Goal: Task Accomplishment & Management: Use online tool/utility

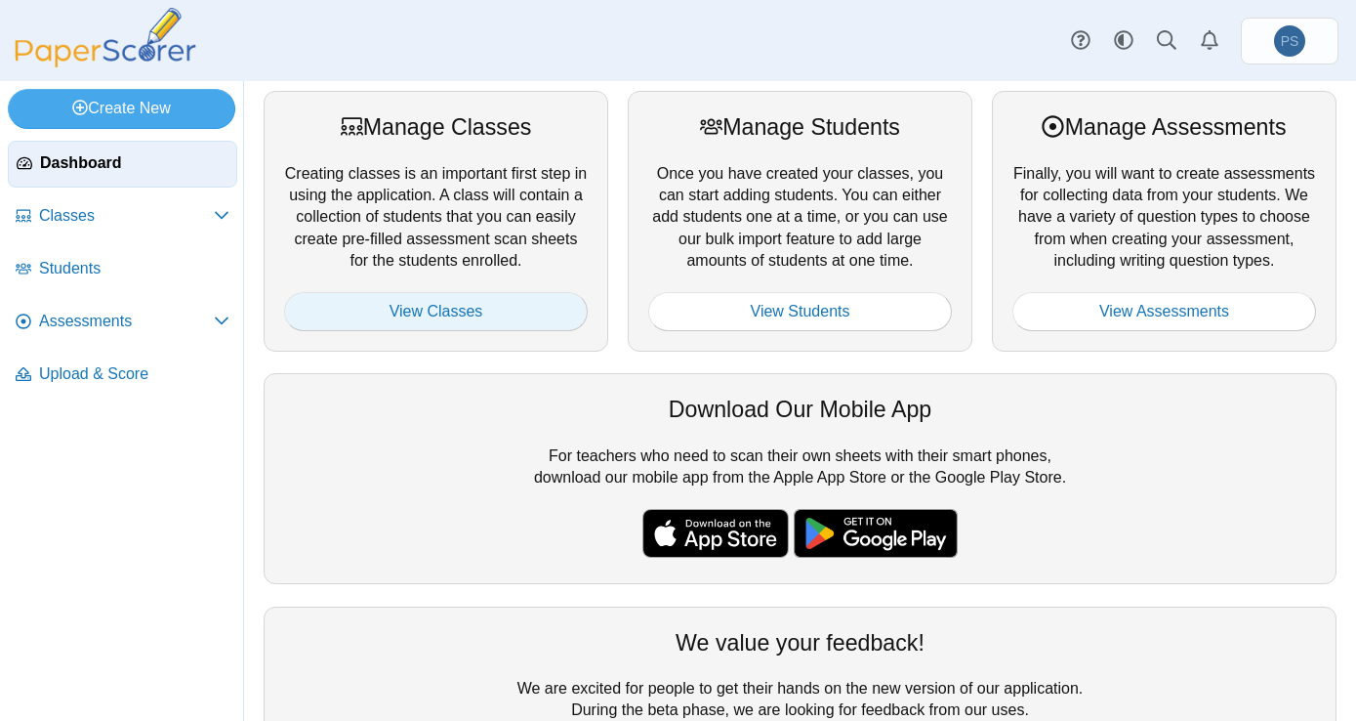
click at [487, 305] on link "View Classes" at bounding box center [436, 311] width 304 height 39
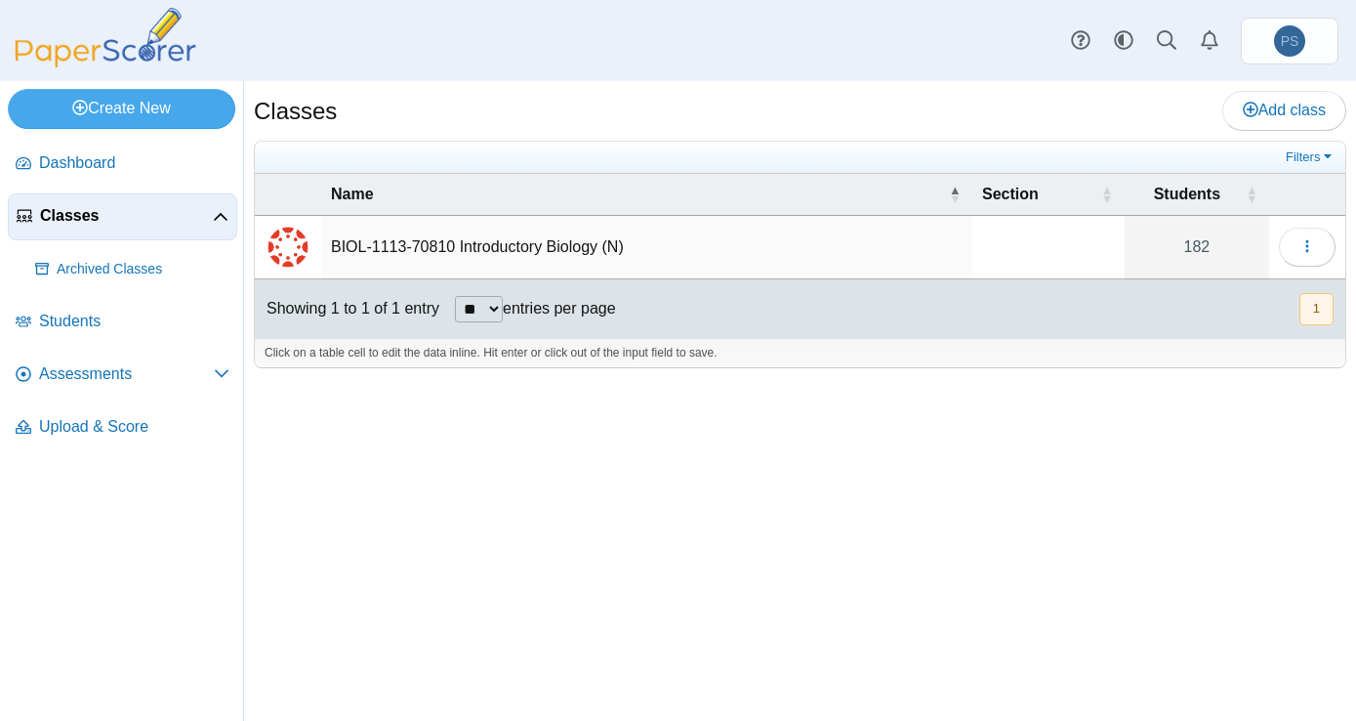
click at [388, 236] on td "BIOL-1113-70810 Introductory Biology (N)" at bounding box center [646, 247] width 651 height 63
click at [83, 371] on span "Assessments" at bounding box center [126, 373] width 175 height 21
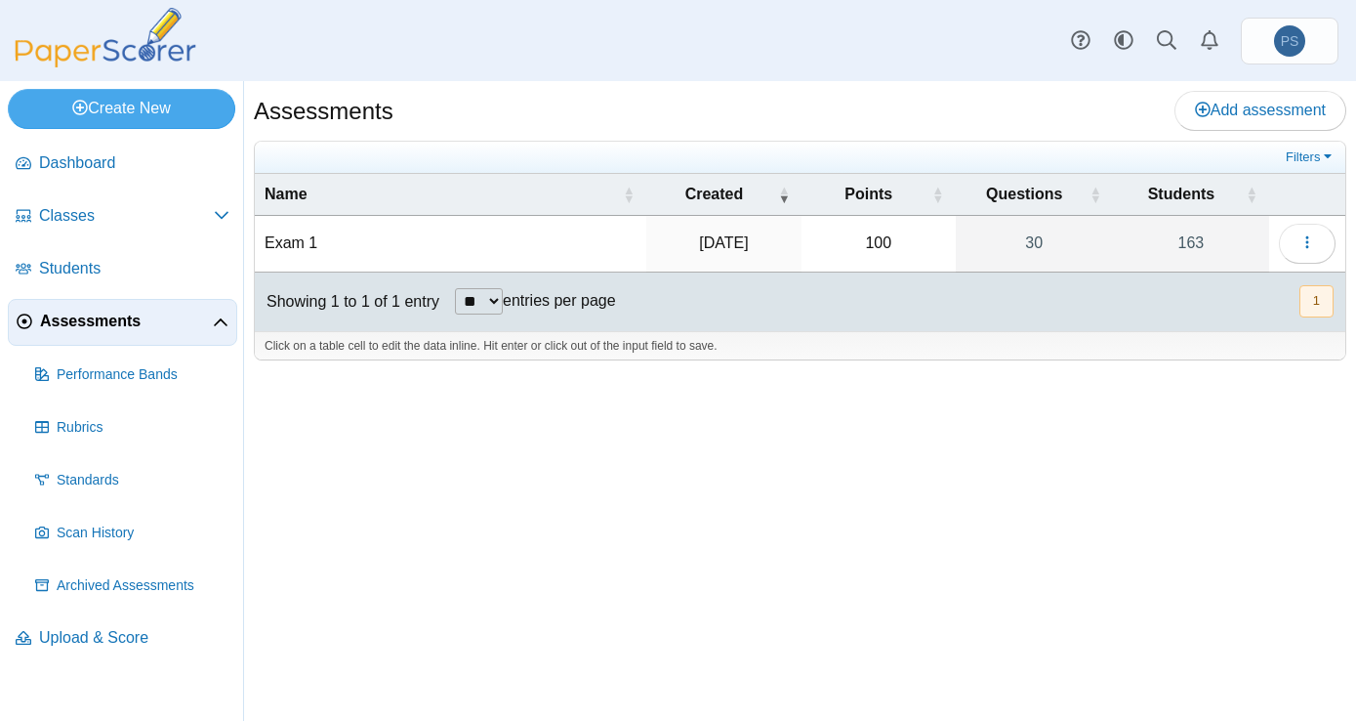
click at [287, 248] on td "Exam 1" at bounding box center [451, 244] width 392 height 56
click at [87, 531] on span "Scan History" at bounding box center [143, 533] width 173 height 20
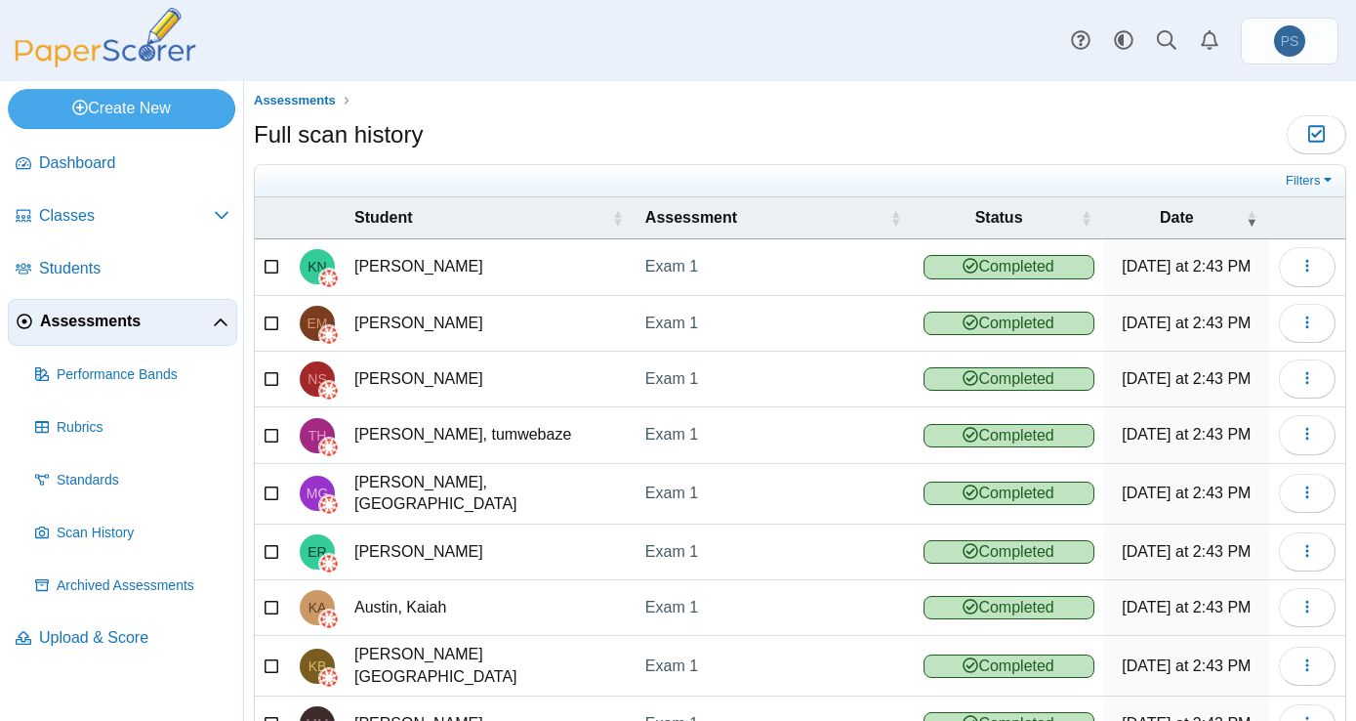
click at [91, 322] on span "Assessments" at bounding box center [126, 320] width 173 height 21
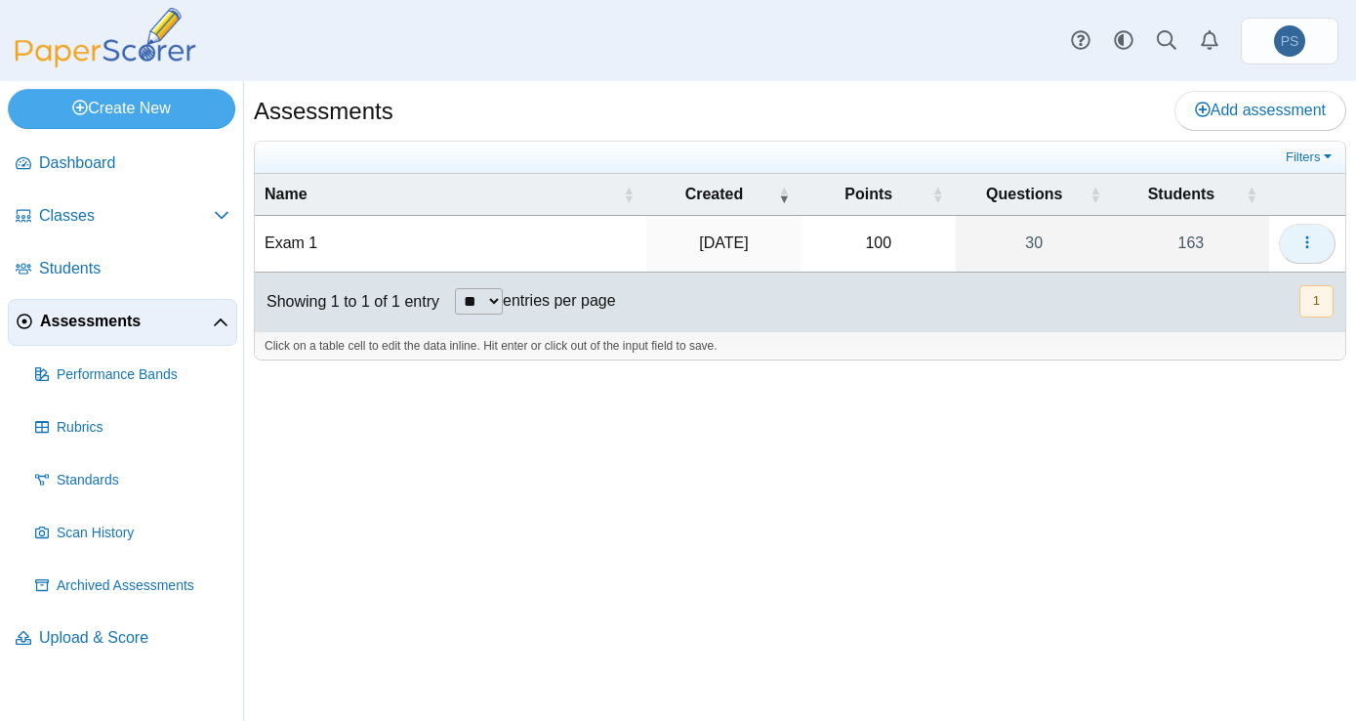
click at [1316, 244] on button "button" at bounding box center [1307, 243] width 57 height 39
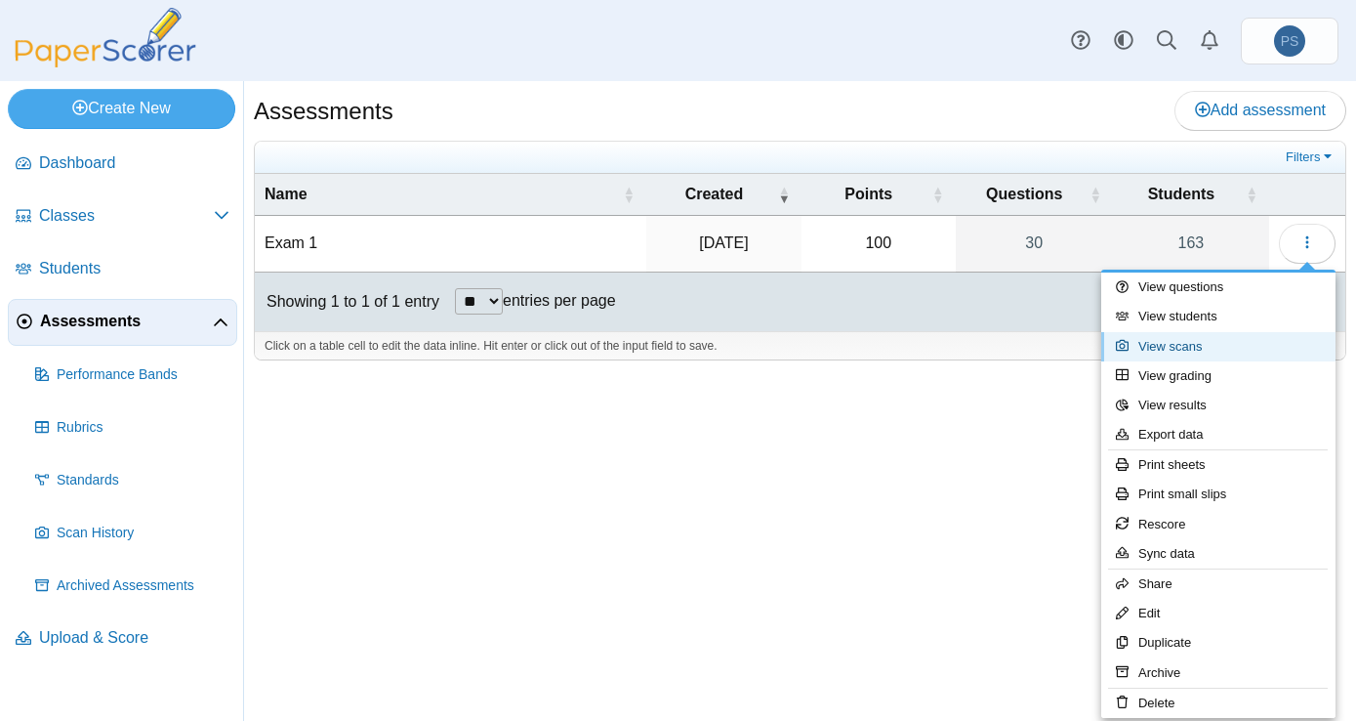
click at [1170, 342] on link "View scans" at bounding box center [1218, 346] width 234 height 29
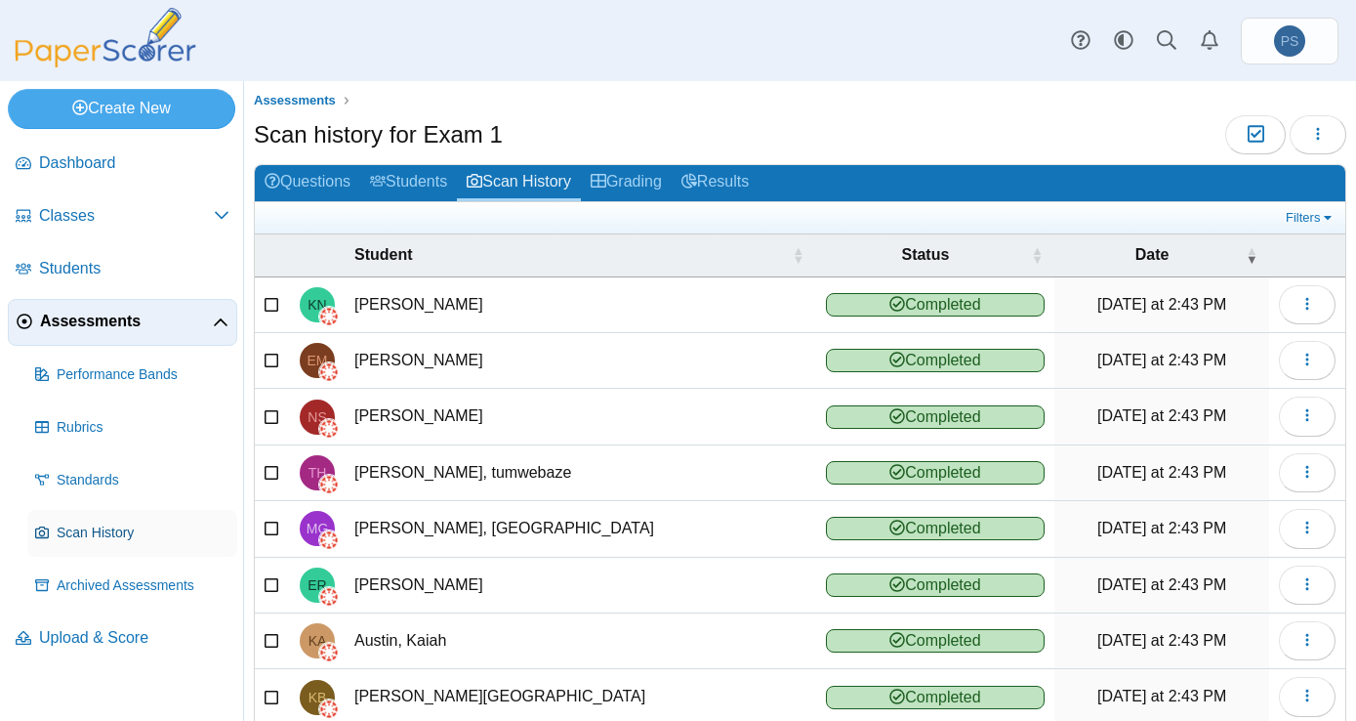
click at [103, 527] on span "Scan History" at bounding box center [143, 533] width 173 height 20
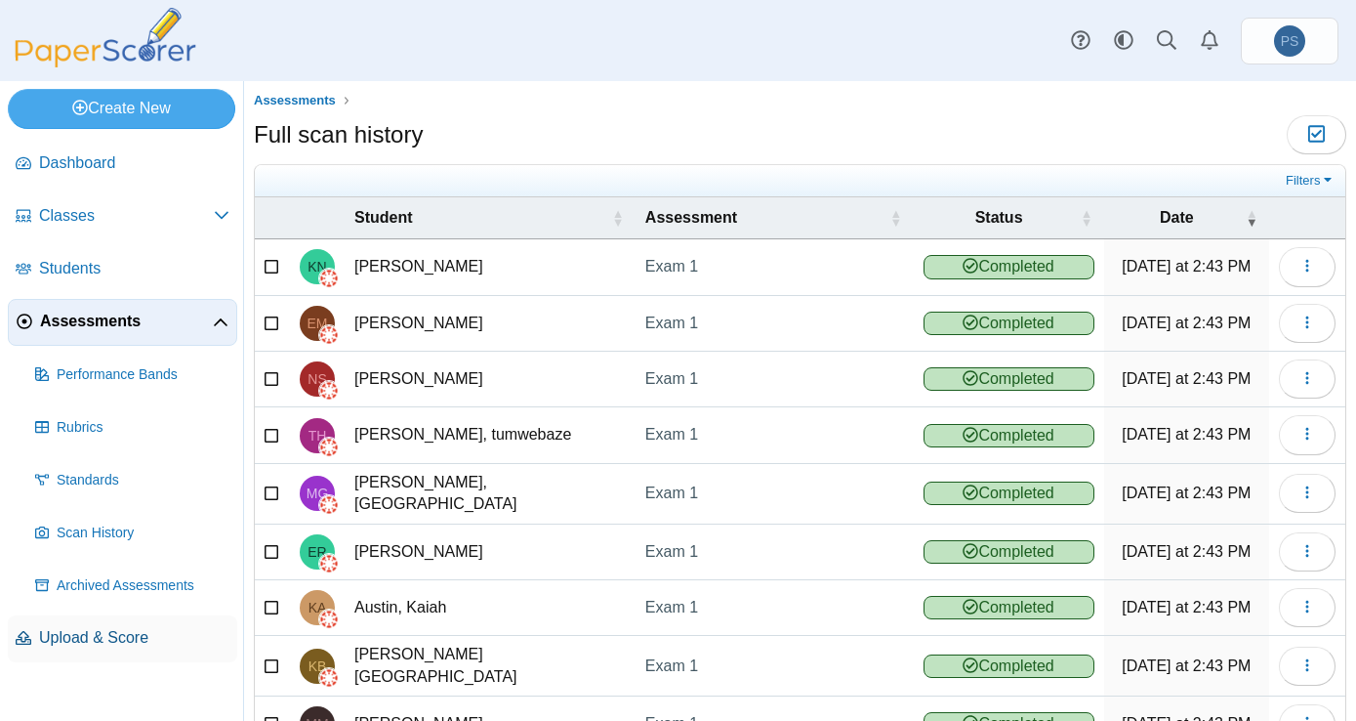
click at [101, 635] on span "Upload & Score" at bounding box center [134, 637] width 190 height 21
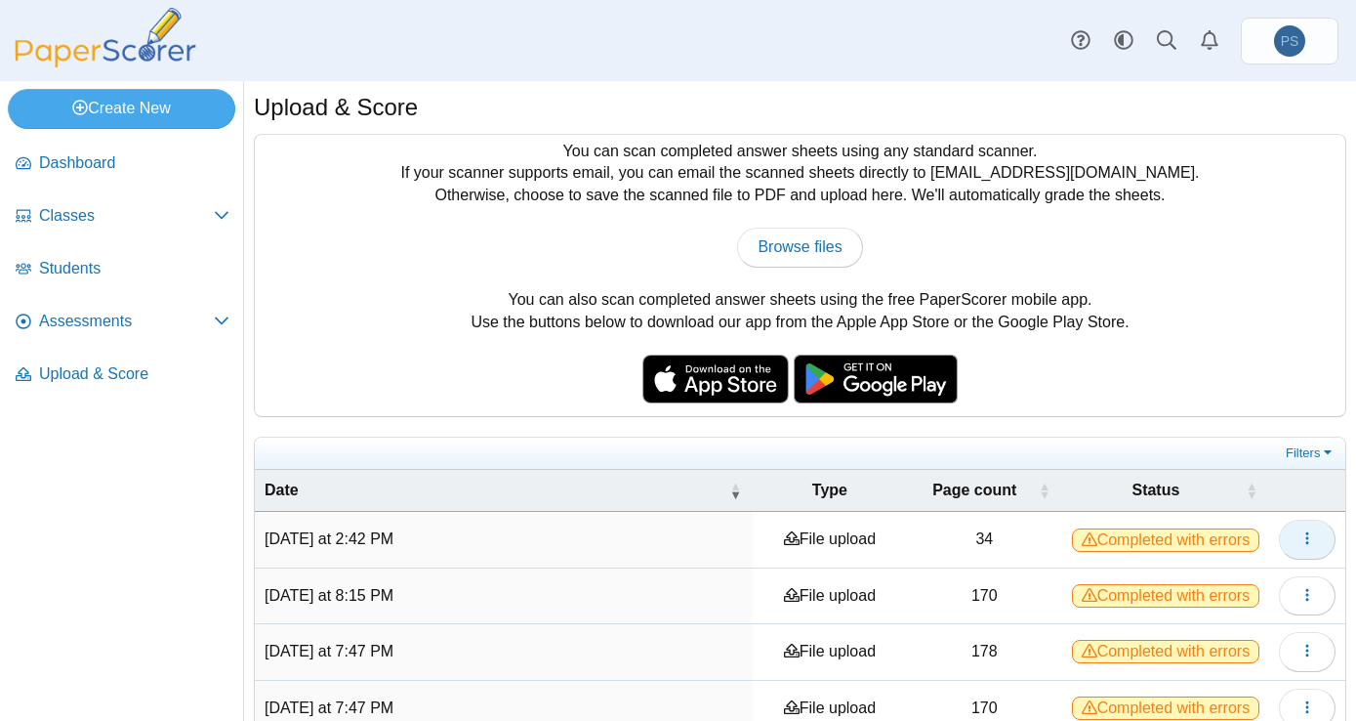
click at [1305, 538] on button "button" at bounding box center [1307, 538] width 57 height 39
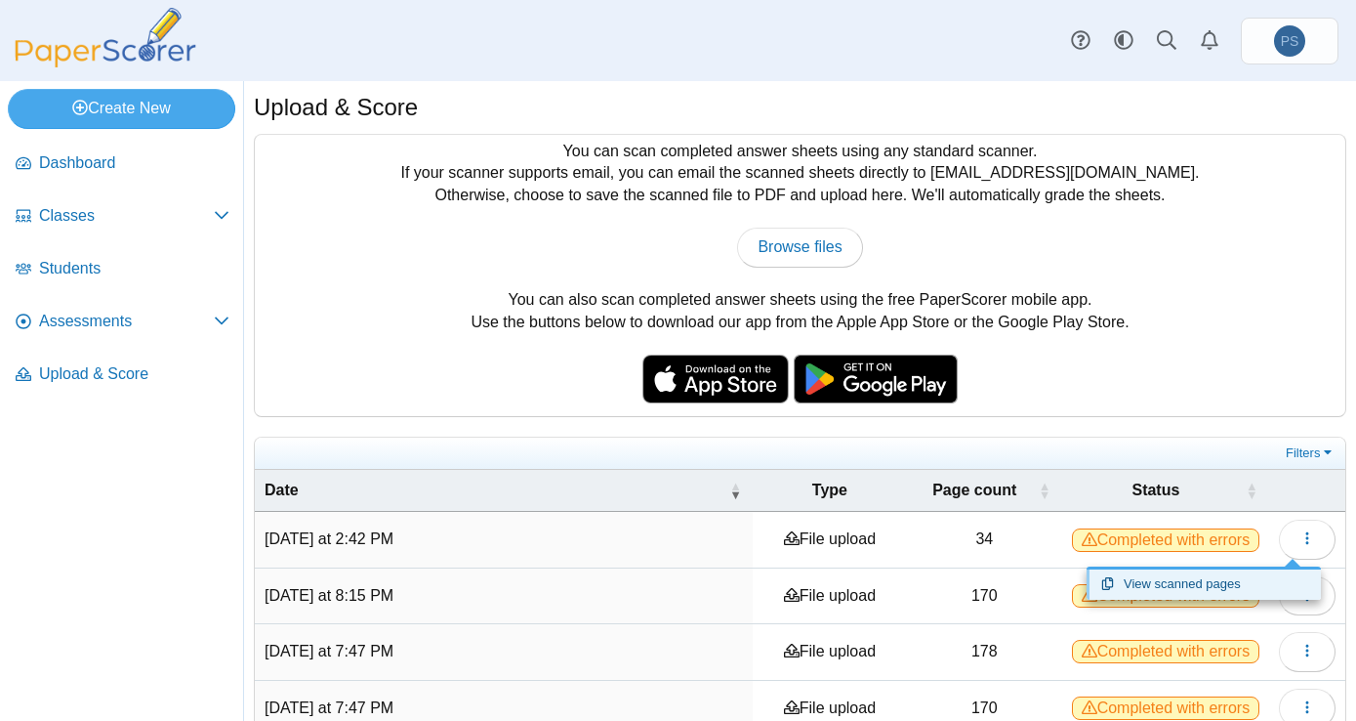
click at [1134, 576] on link "View scanned pages" at bounding box center [1204, 583] width 234 height 29
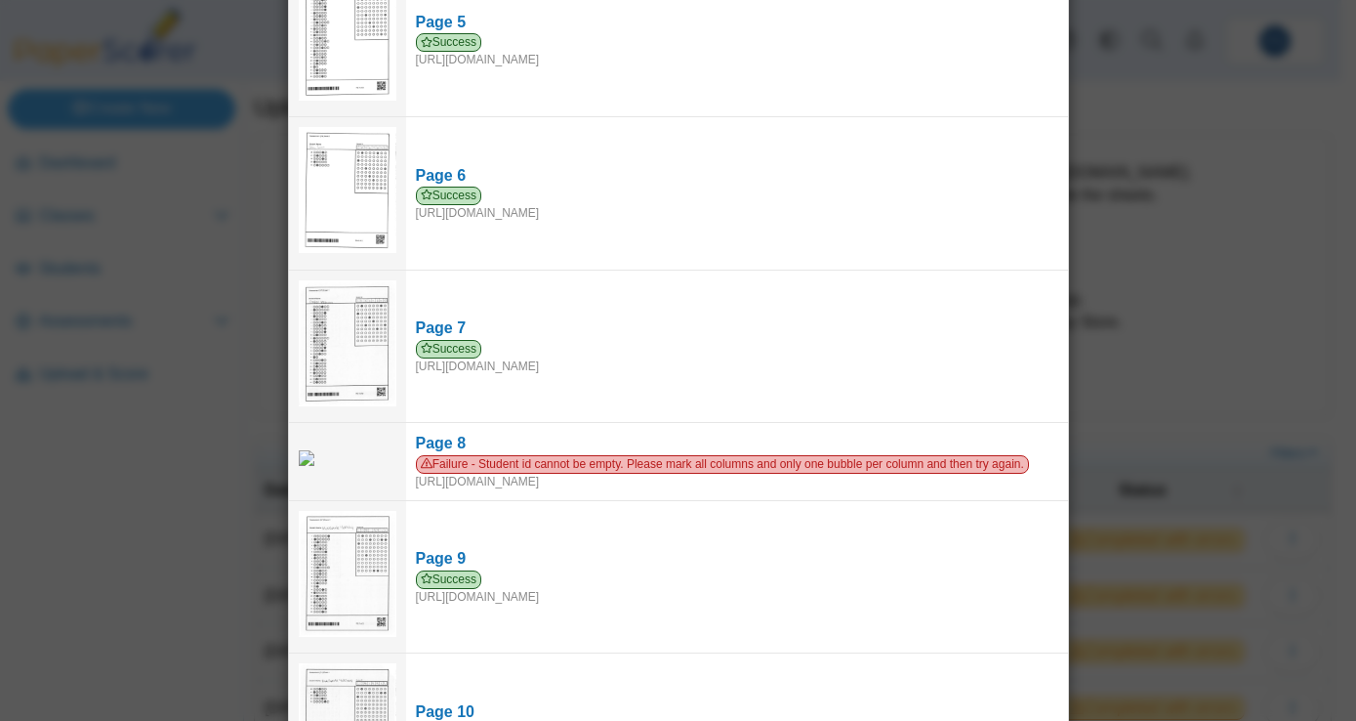
scroll to position [826, 0]
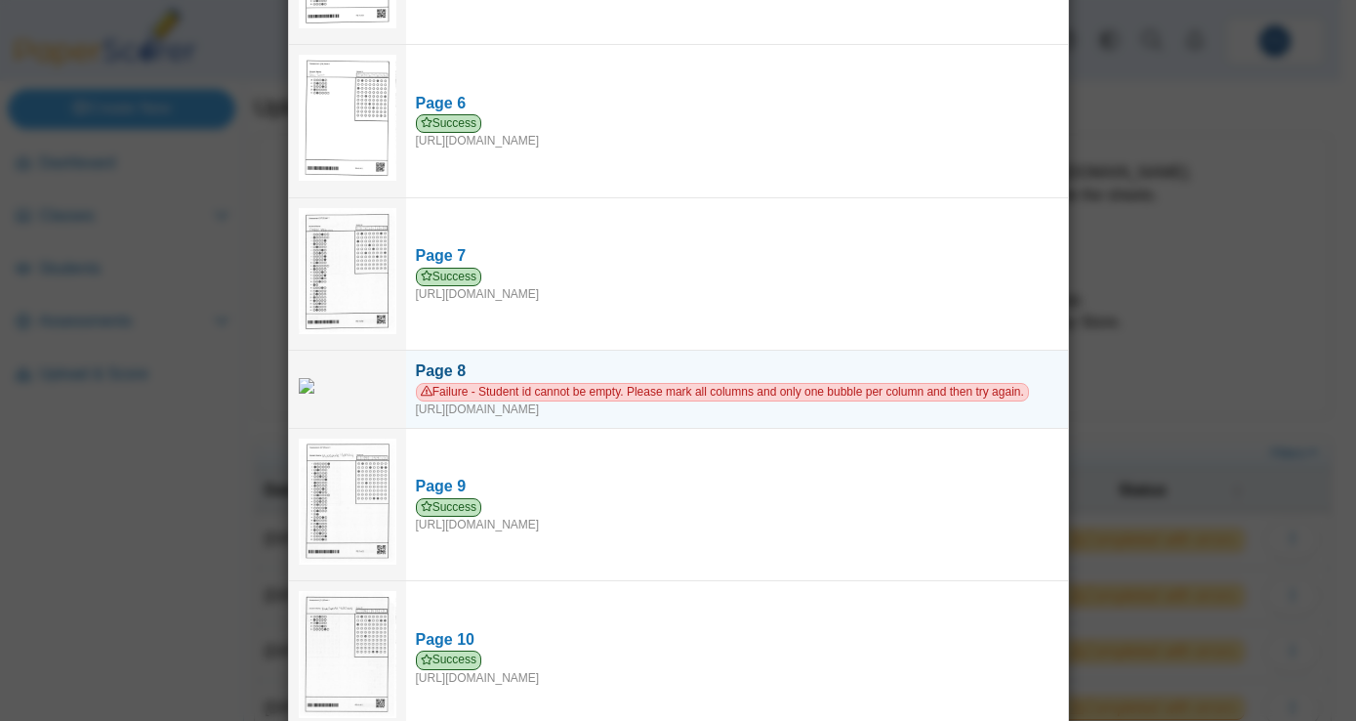
click at [615, 408] on div "Failure - Student id cannot be empty. Please mark all columns and only one bubb…" at bounding box center [737, 400] width 642 height 35
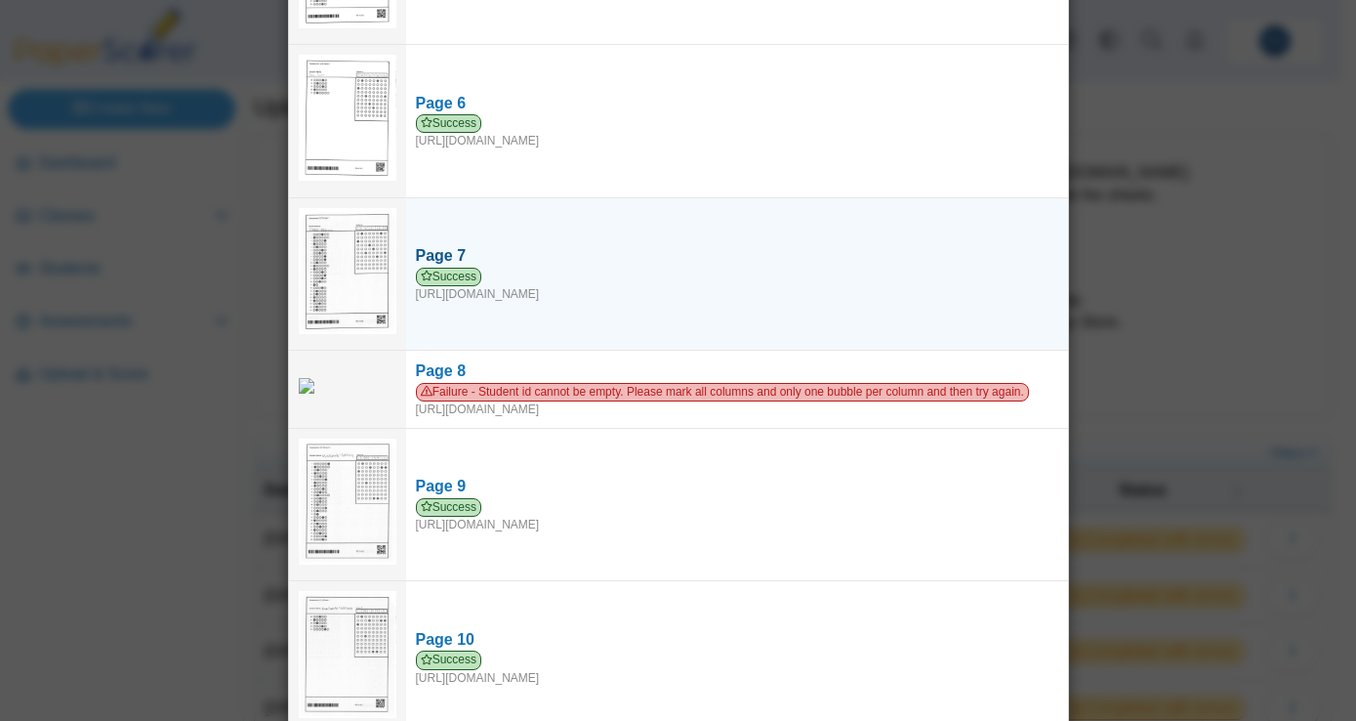
click at [609, 286] on div "Success https://forms.paperscorer.com/scans/10/5664/238932/3146091_SEPTEMBER_15…" at bounding box center [737, 285] width 642 height 35
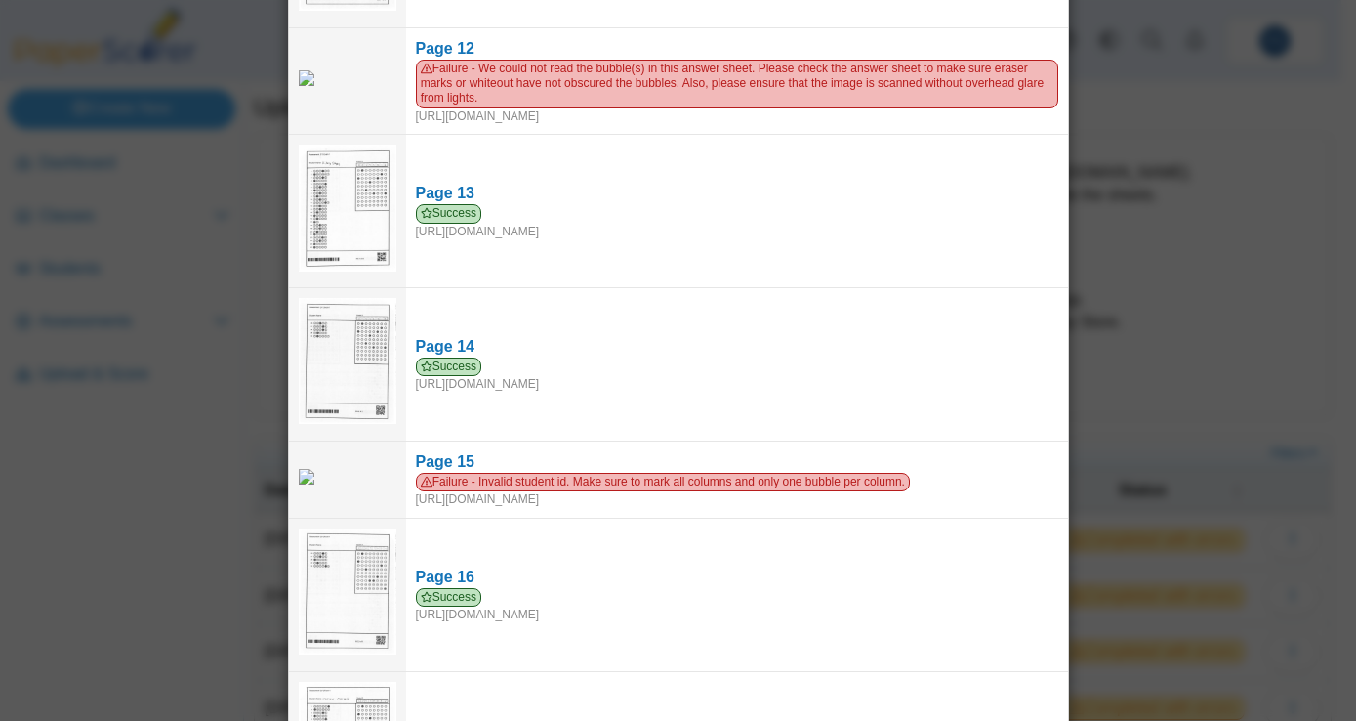
scroll to position [1816, 0]
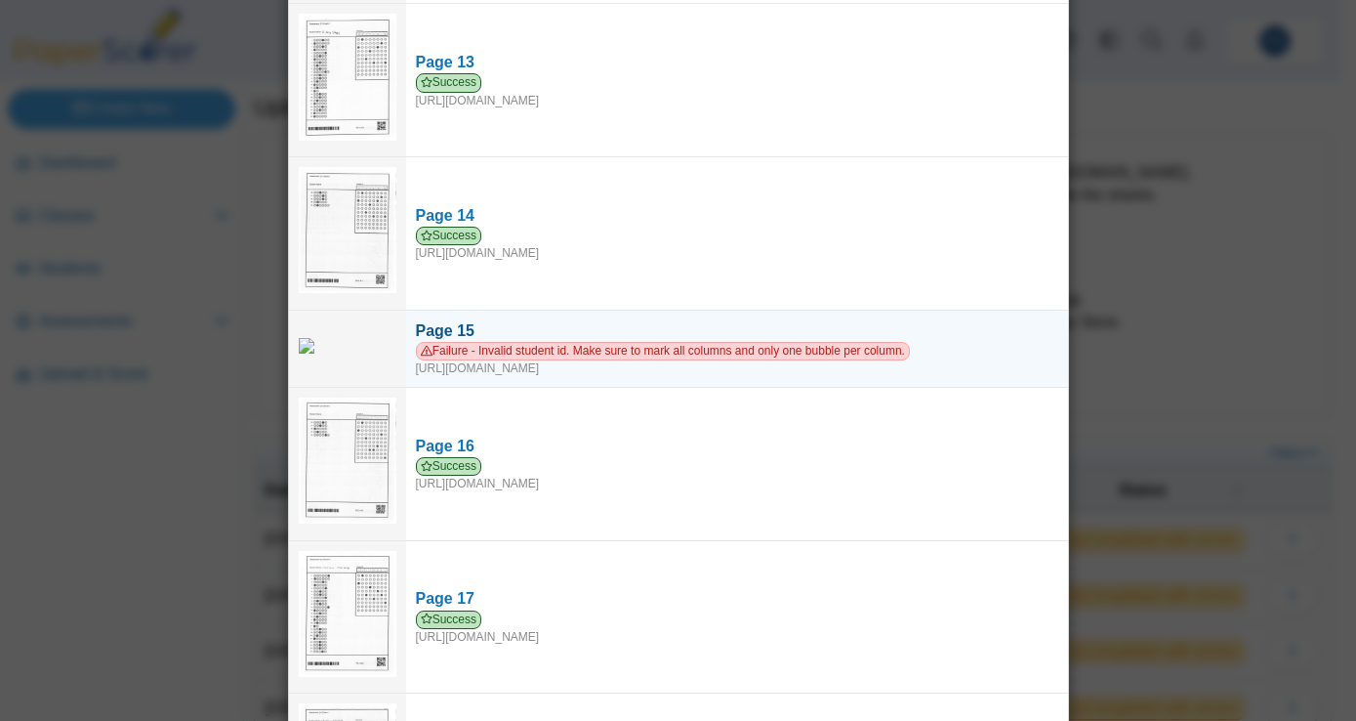
click at [655, 356] on div "Failure - Invalid student id. Make sure to mark all columns and only one bubble…" at bounding box center [737, 359] width 642 height 35
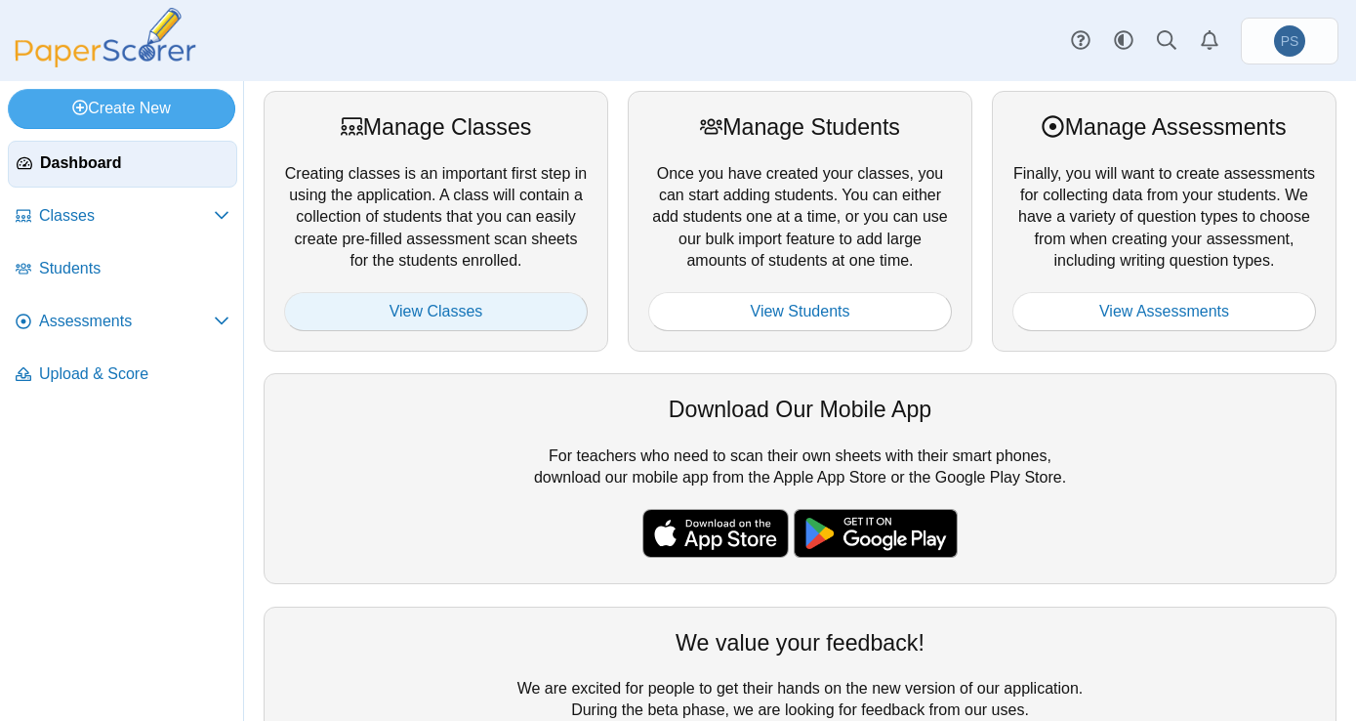
click at [399, 315] on link "View Classes" at bounding box center [436, 311] width 304 height 39
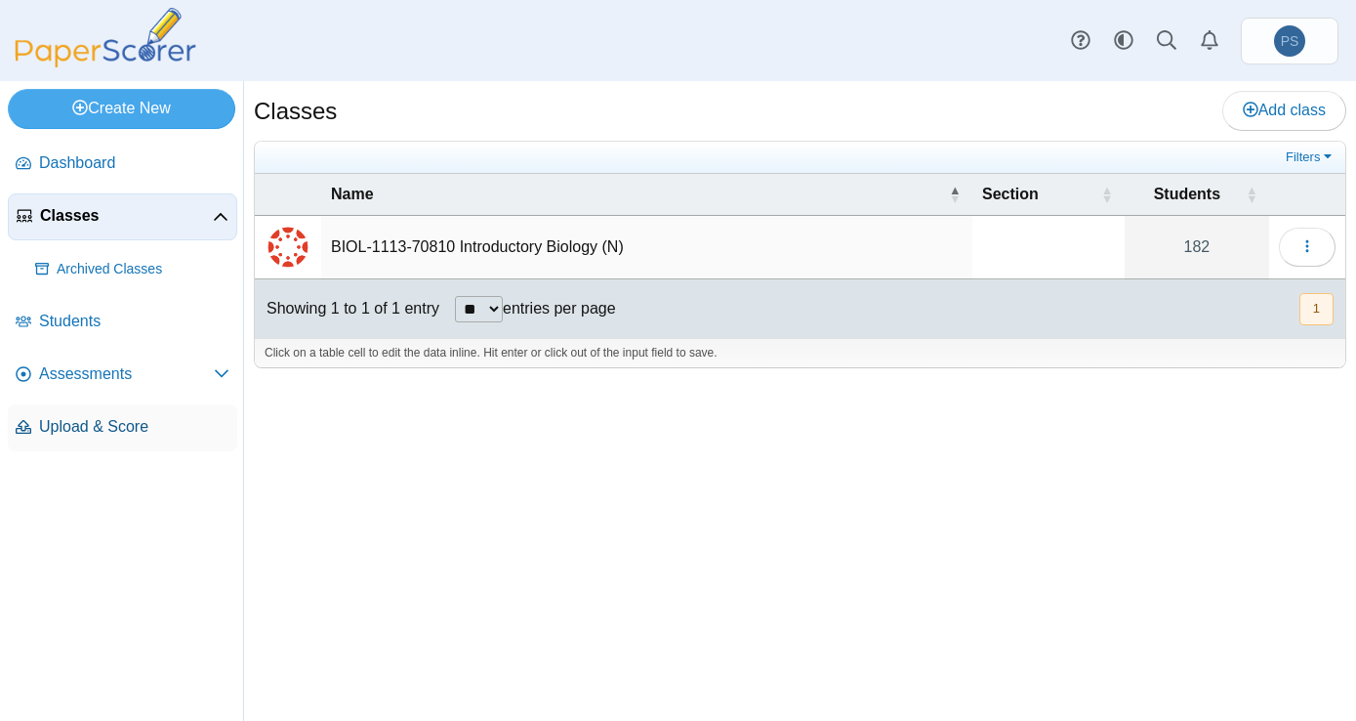
click at [125, 434] on span "Upload & Score" at bounding box center [134, 426] width 190 height 21
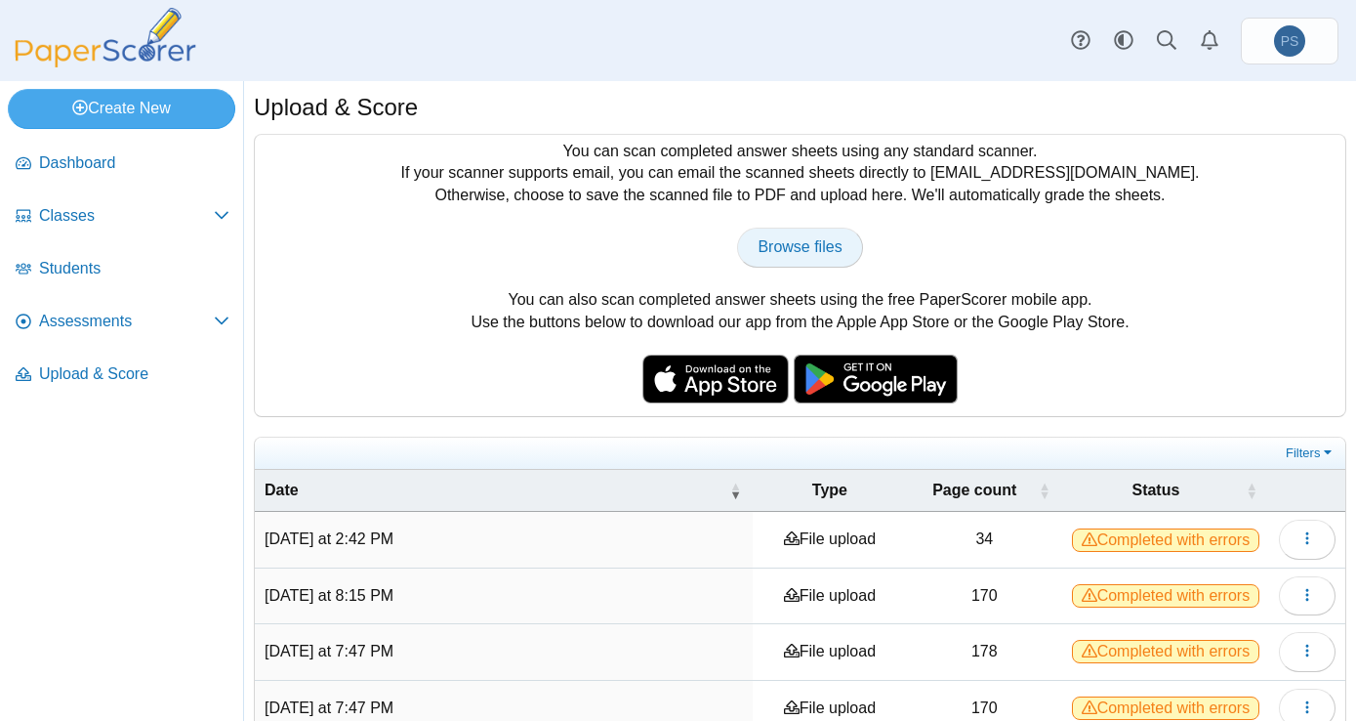
click at [798, 248] on span "Browse files" at bounding box center [800, 246] width 84 height 17
type input "**********"
click at [132, 676] on nav "Dashboard Classes" at bounding box center [121, 427] width 243 height 588
click at [803, 246] on span "Browse files" at bounding box center [800, 246] width 84 height 17
type input "**********"
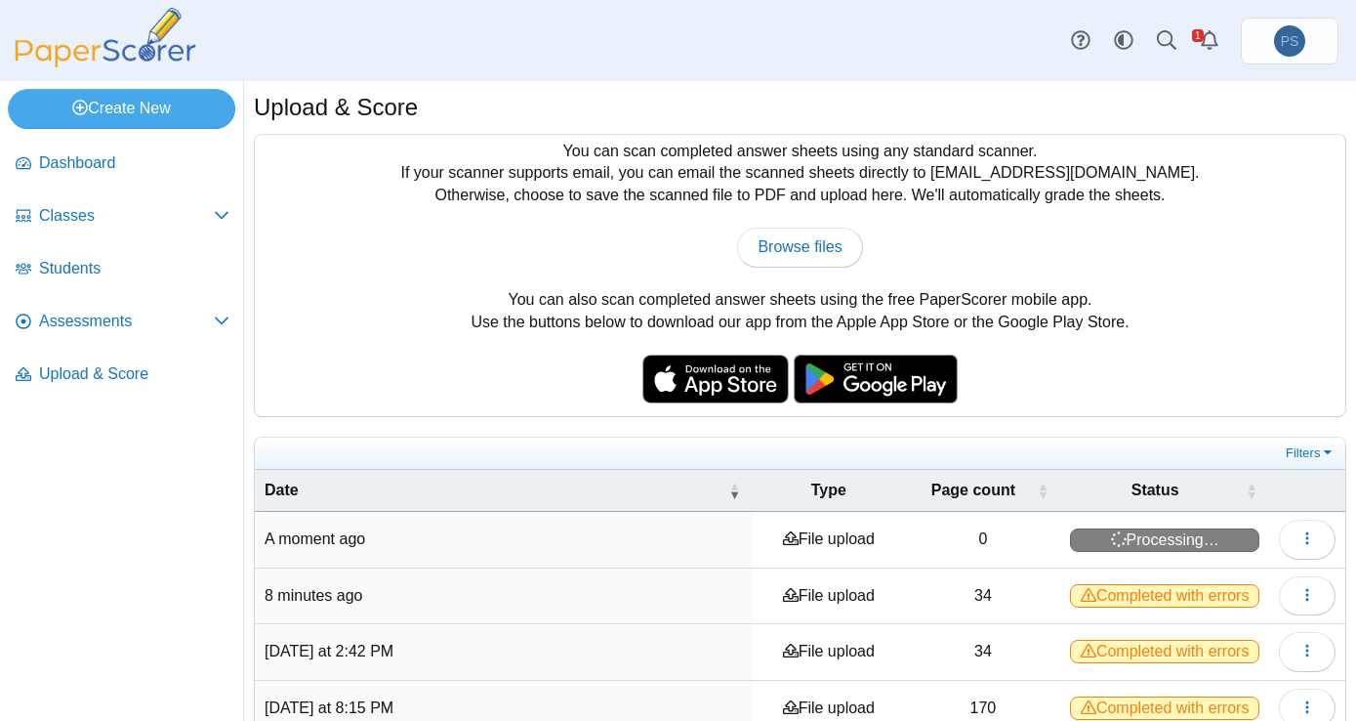
click at [153, 666] on nav "Dashboard Classes" at bounding box center [121, 427] width 243 height 588
click at [122, 693] on nav "Dashboard Classes" at bounding box center [121, 427] width 243 height 588
click at [1287, 553] on button "button" at bounding box center [1307, 538] width 57 height 39
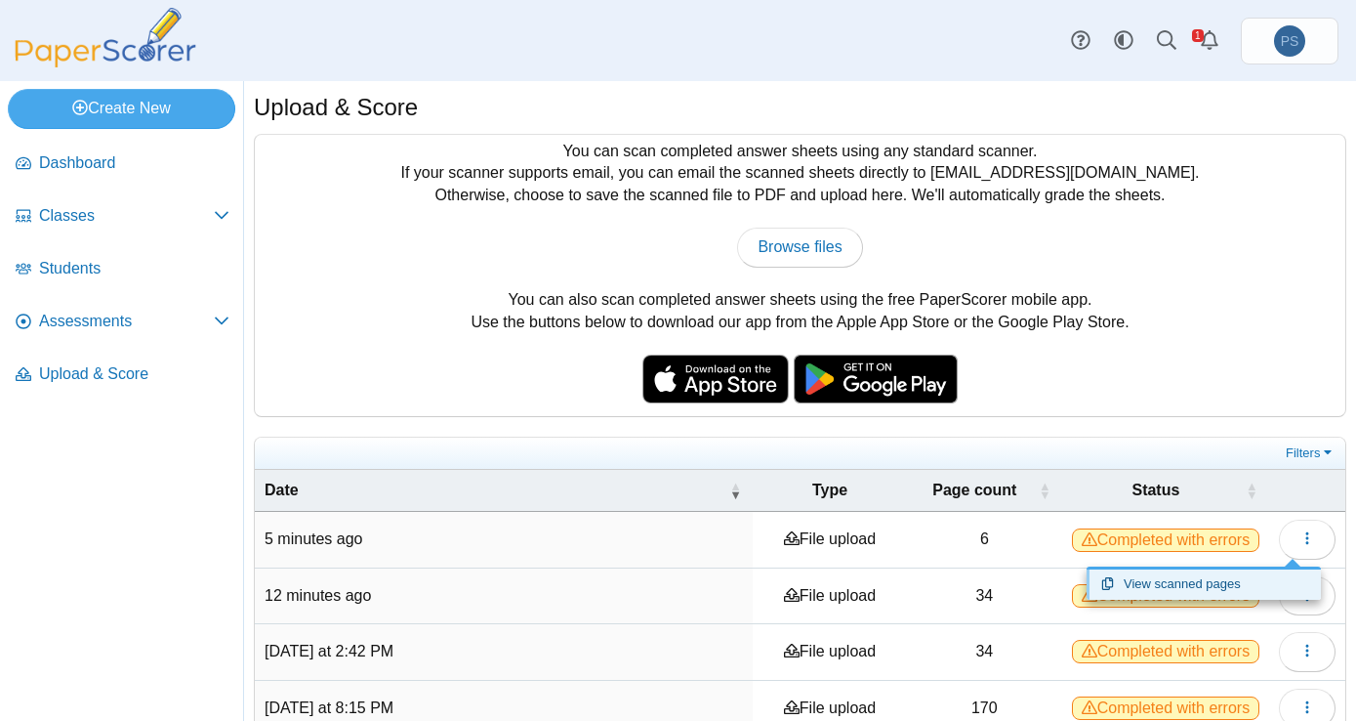
click at [1195, 581] on link "View scanned pages" at bounding box center [1204, 583] width 234 height 29
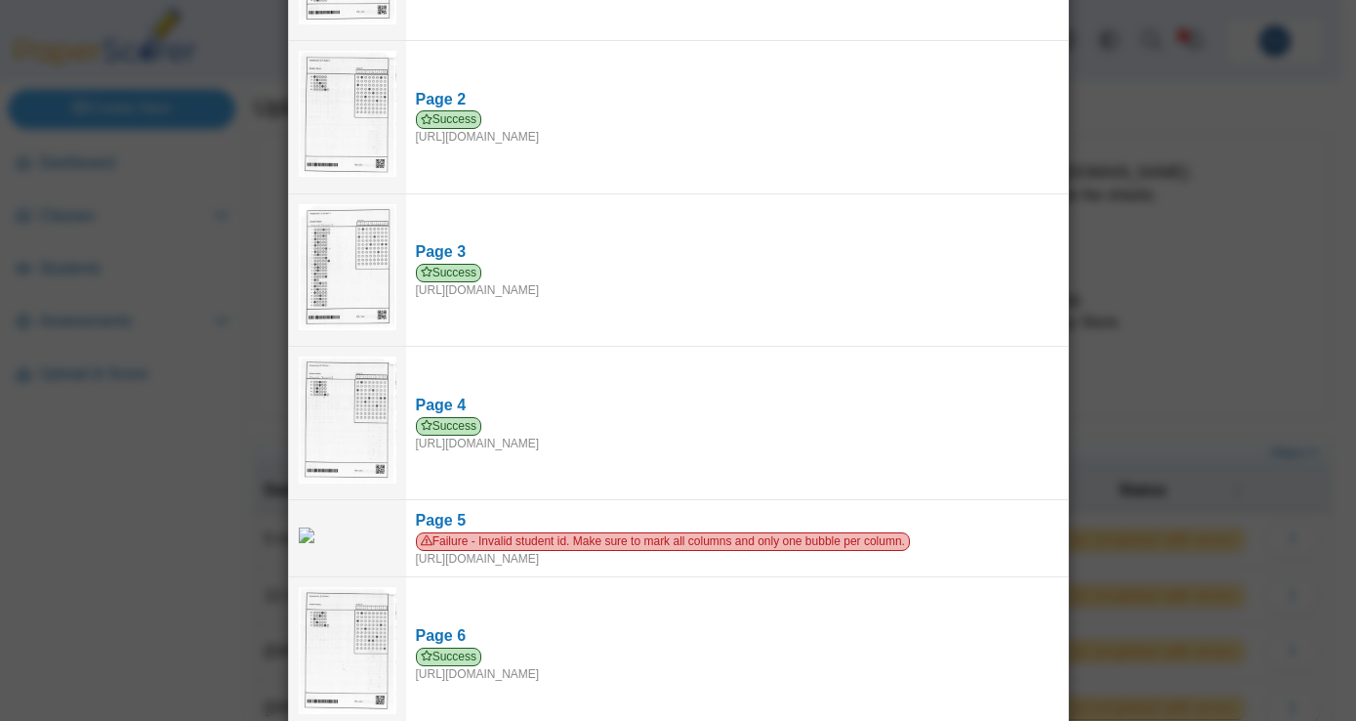
scroll to position [228, 0]
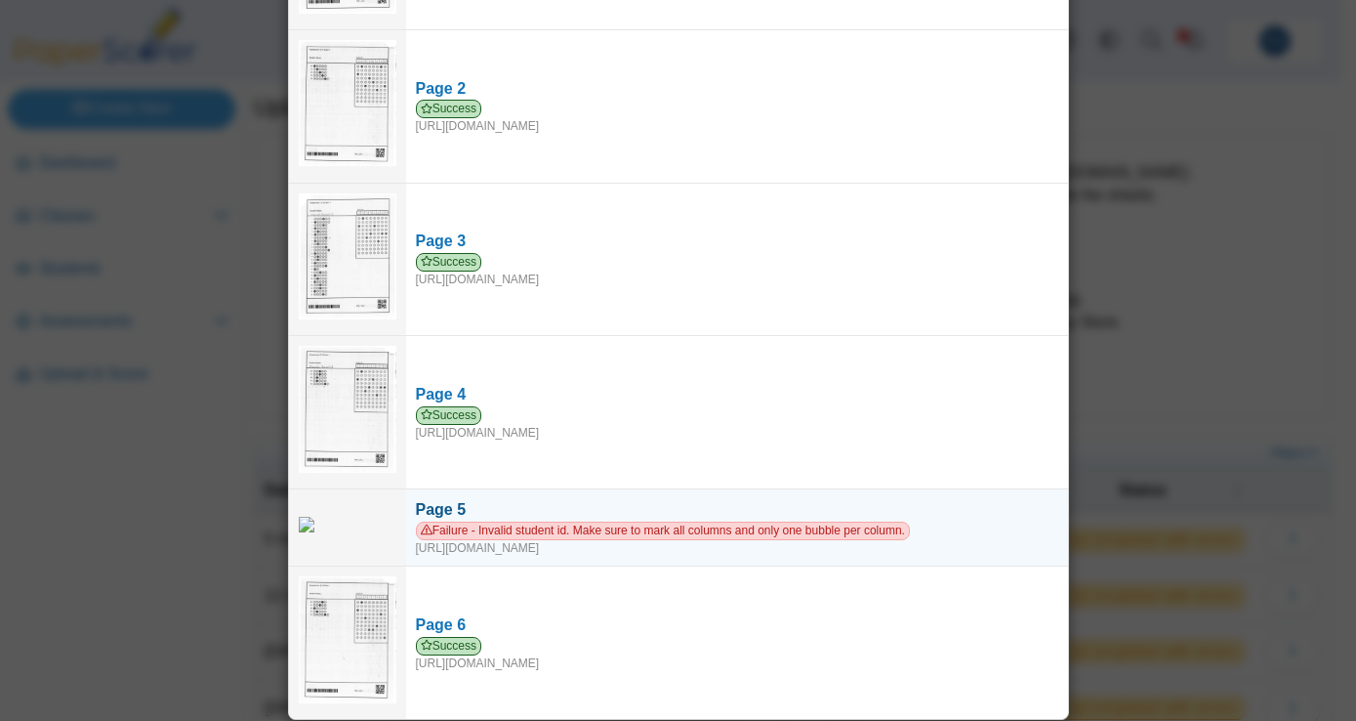
click at [599, 541] on div "Failure - Invalid student id. Make sure to mark all columns and only one bubble…" at bounding box center [737, 538] width 642 height 35
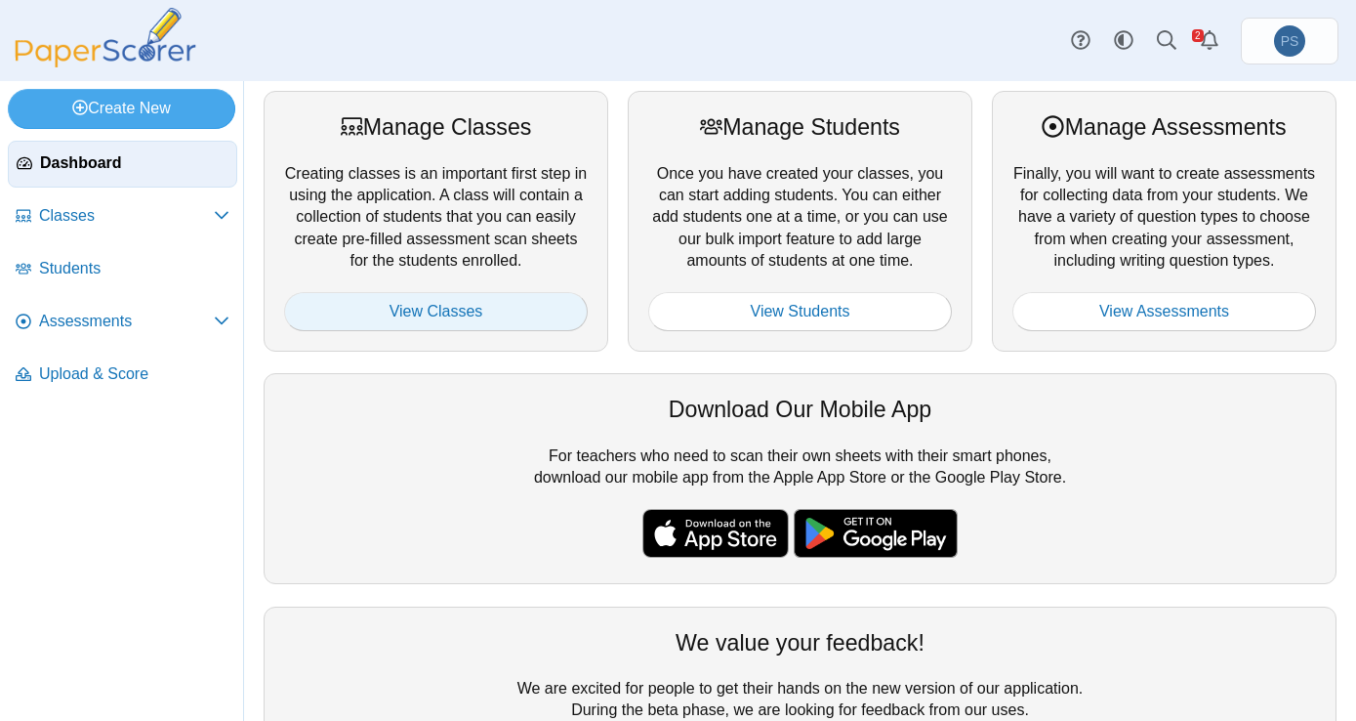
click at [391, 295] on link "View Classes" at bounding box center [436, 311] width 304 height 39
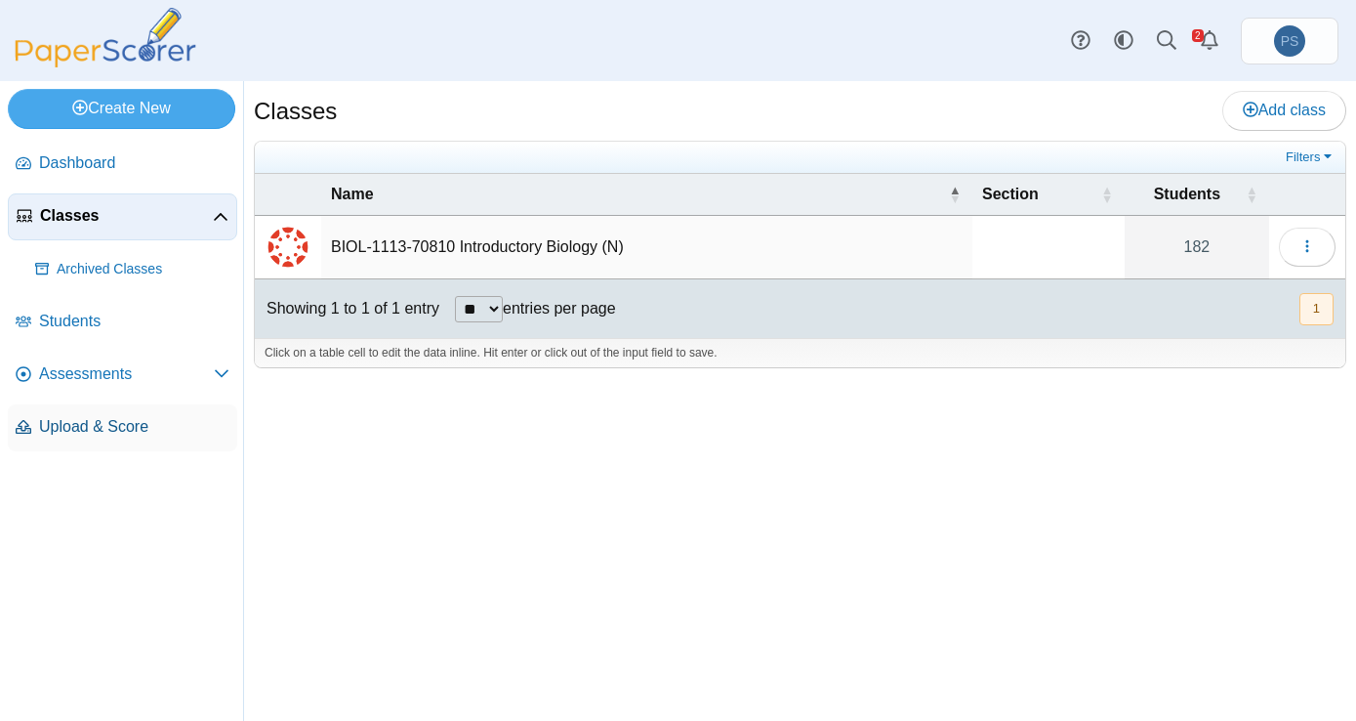
click at [109, 425] on span "Upload & Score" at bounding box center [134, 426] width 190 height 21
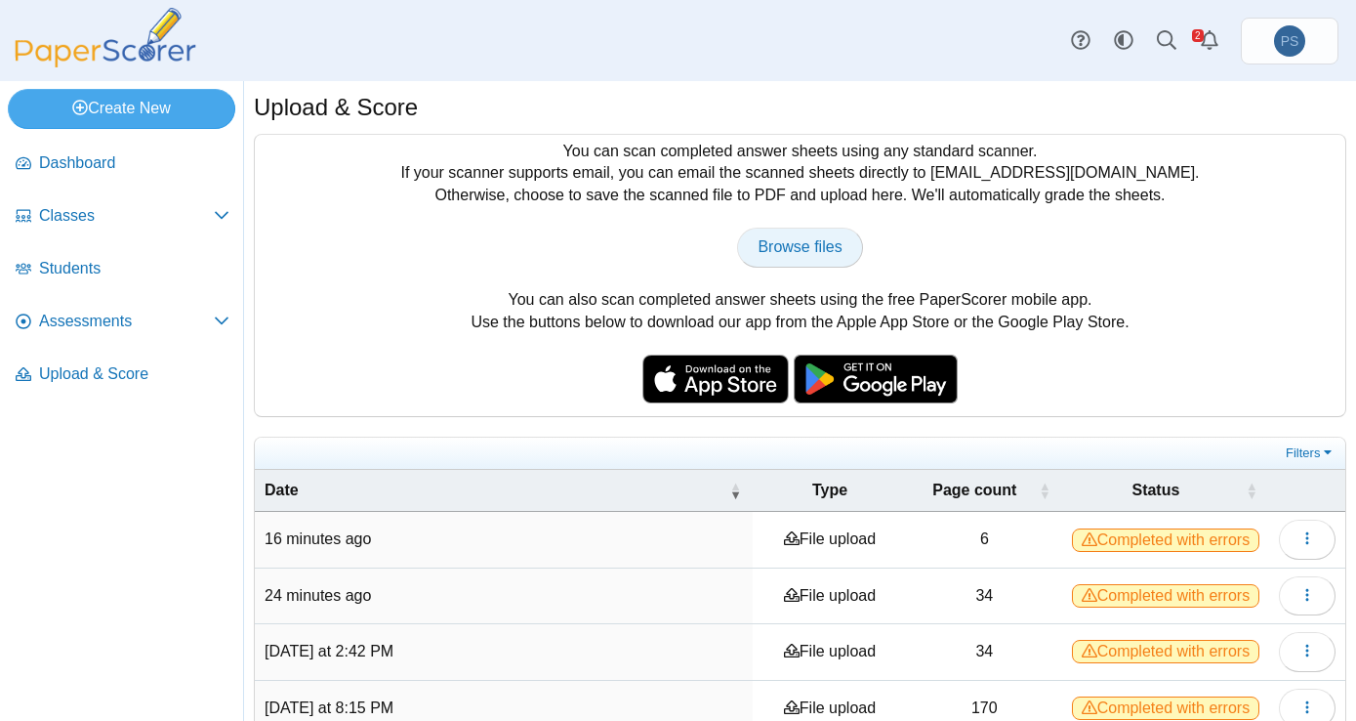
click at [807, 243] on span "Browse files" at bounding box center [800, 246] width 84 height 17
type input "**********"
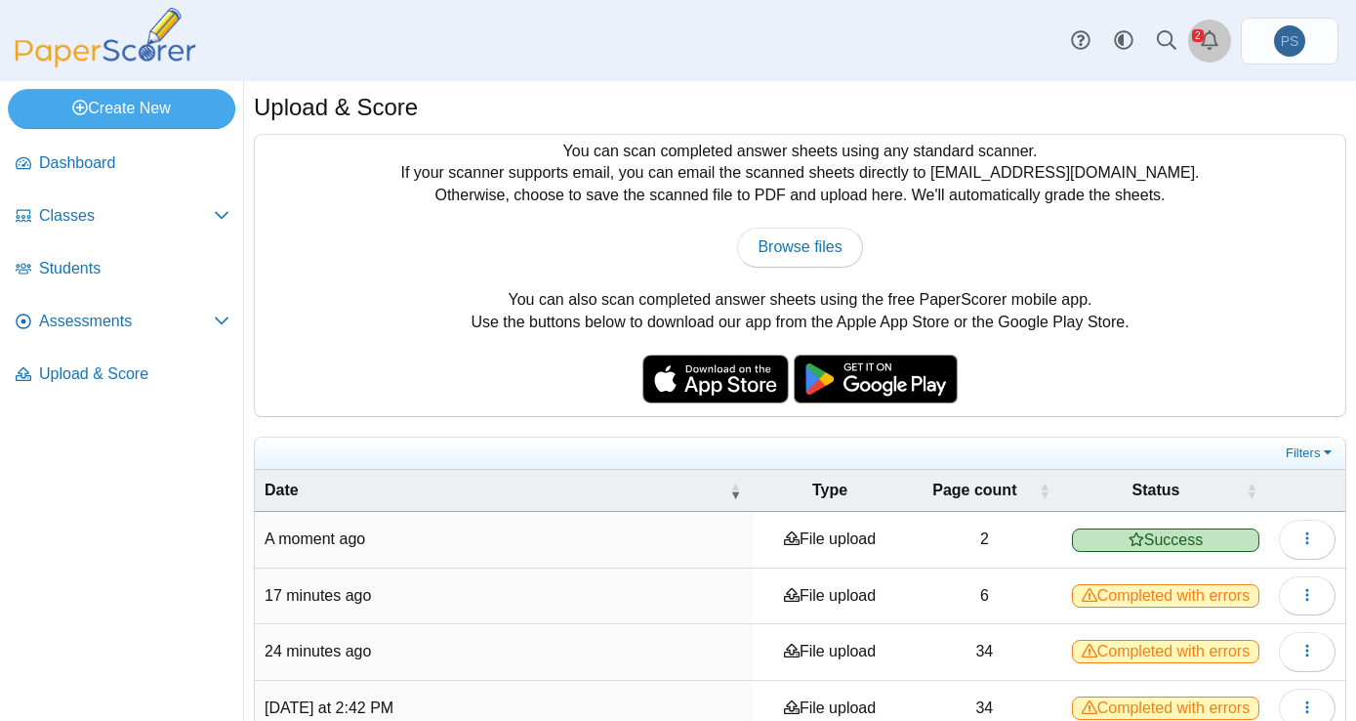
click at [1196, 43] on link "Alerts" at bounding box center [1209, 41] width 43 height 43
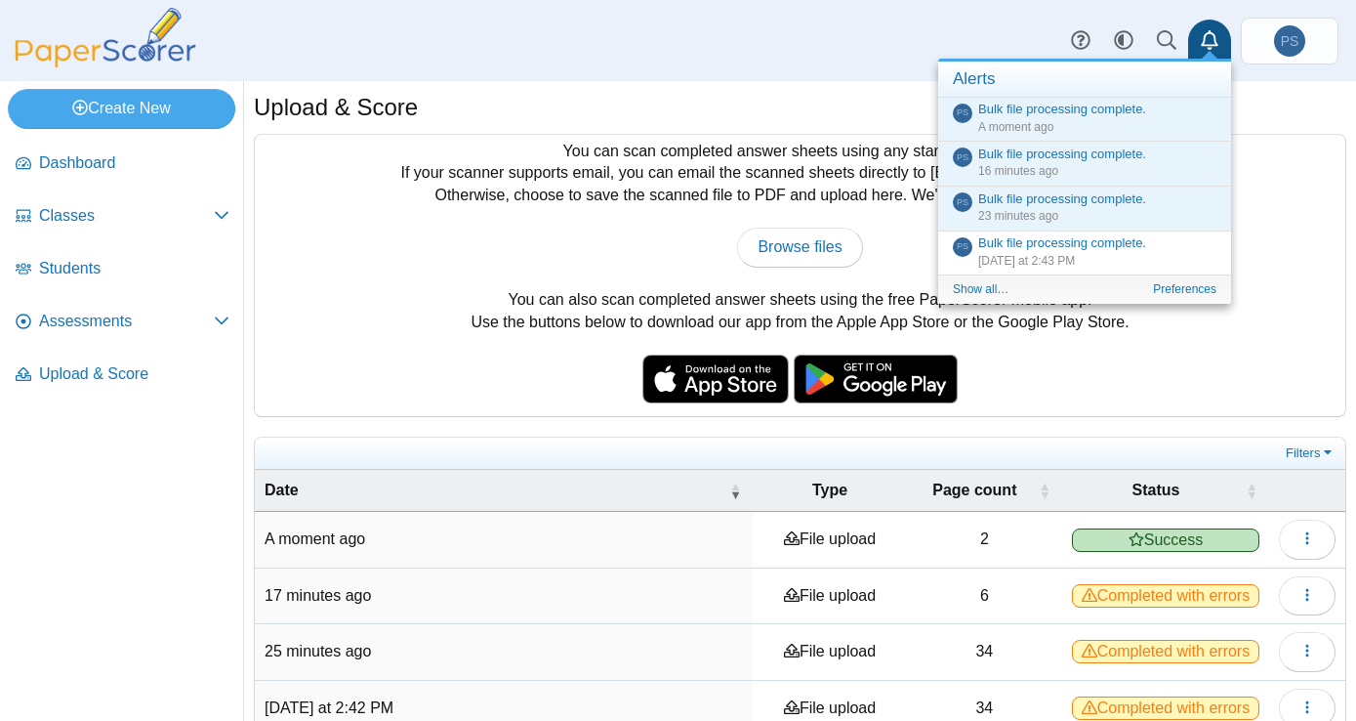
click at [601, 184] on div "You can scan completed answer sheets using any standard scanner. If your scanne…" at bounding box center [800, 275] width 1091 height 281
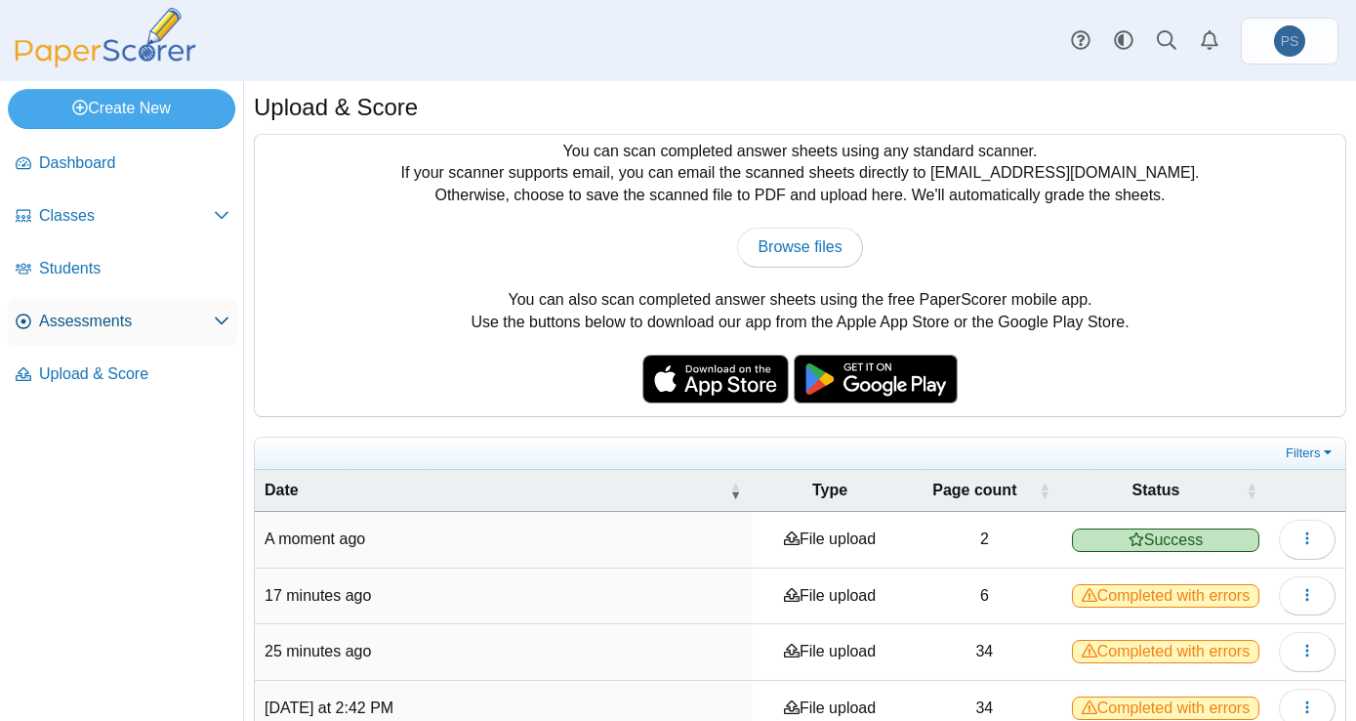
click at [104, 322] on span "Assessments" at bounding box center [126, 320] width 175 height 21
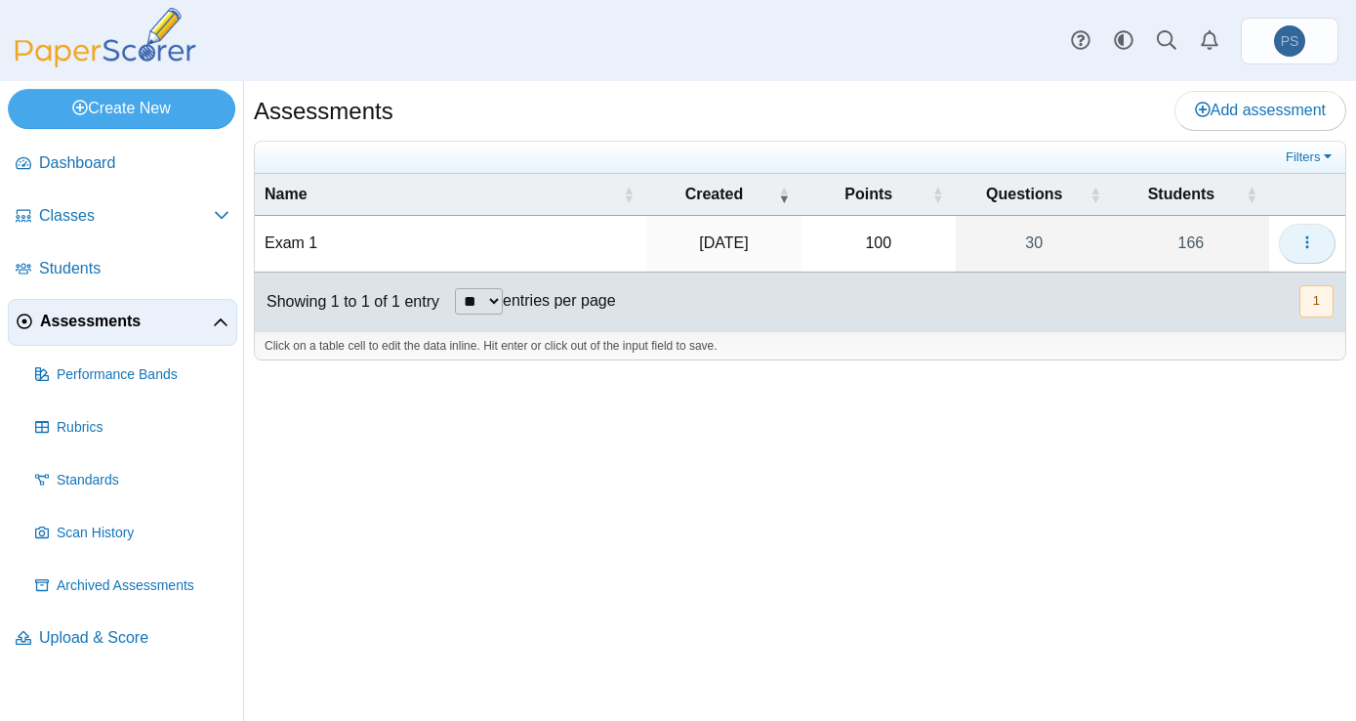
click at [1310, 250] on icon "button" at bounding box center [1308, 242] width 16 height 16
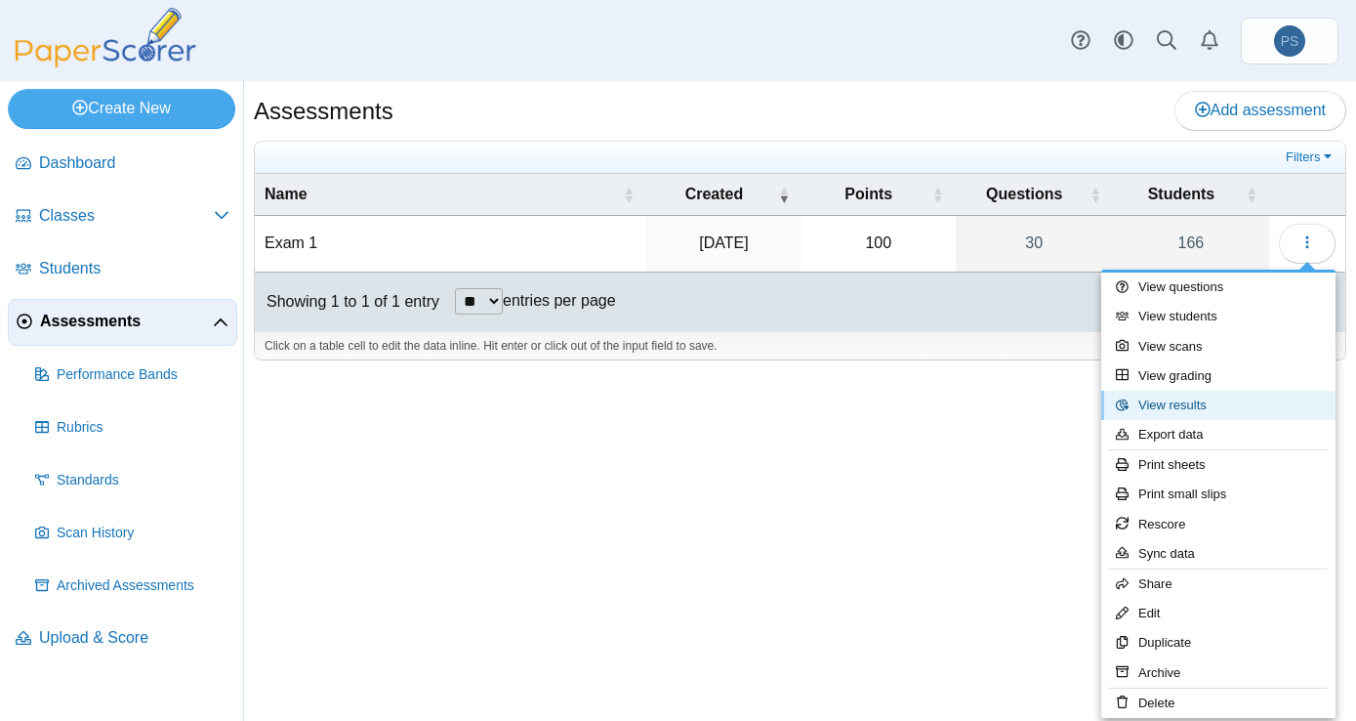
click at [1179, 411] on link "View results" at bounding box center [1218, 405] width 234 height 29
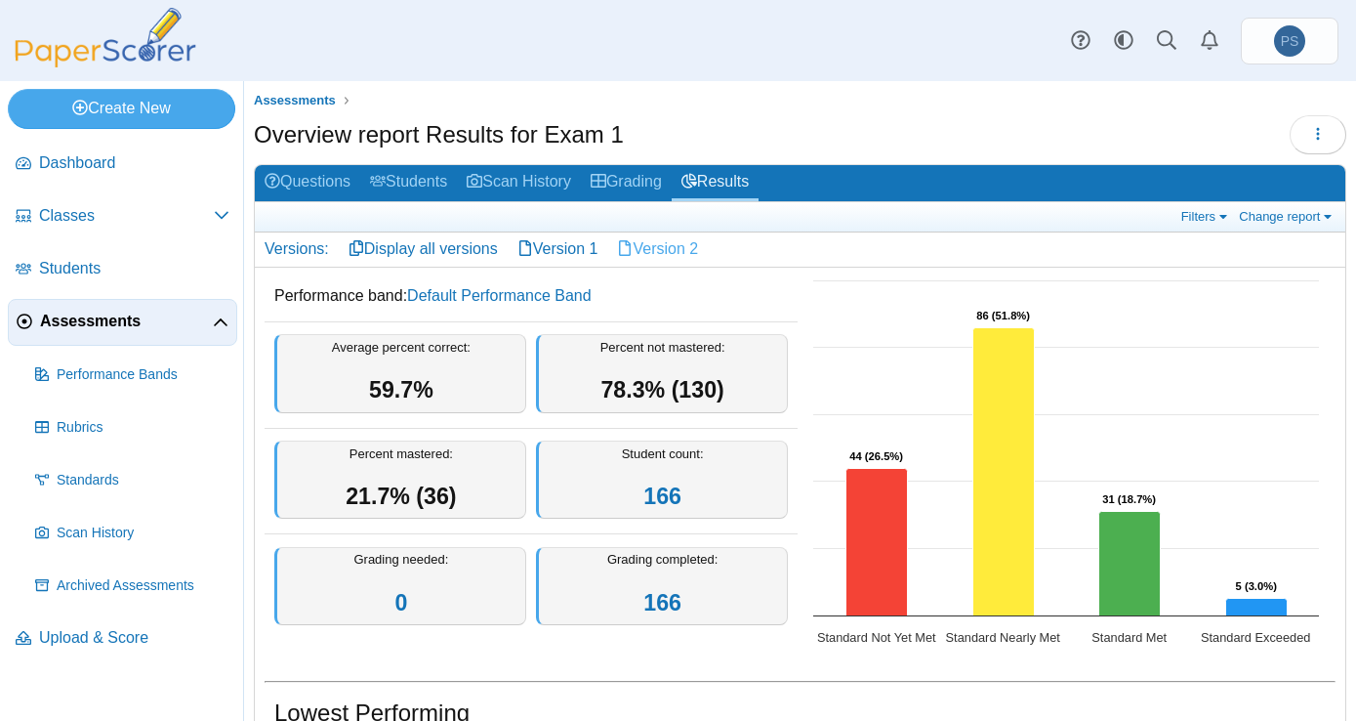
click at [656, 246] on link "Version 2" at bounding box center [657, 248] width 101 height 33
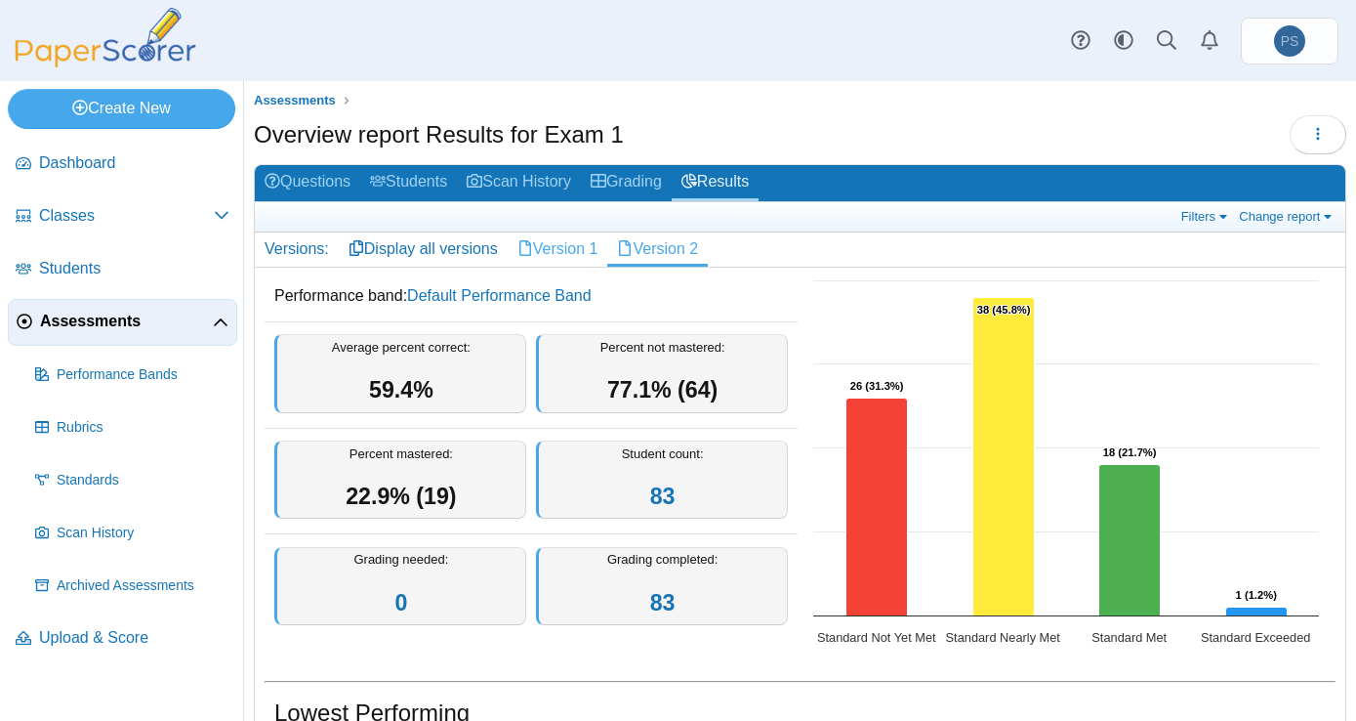
click at [573, 254] on link "Version 1" at bounding box center [558, 248] width 101 height 33
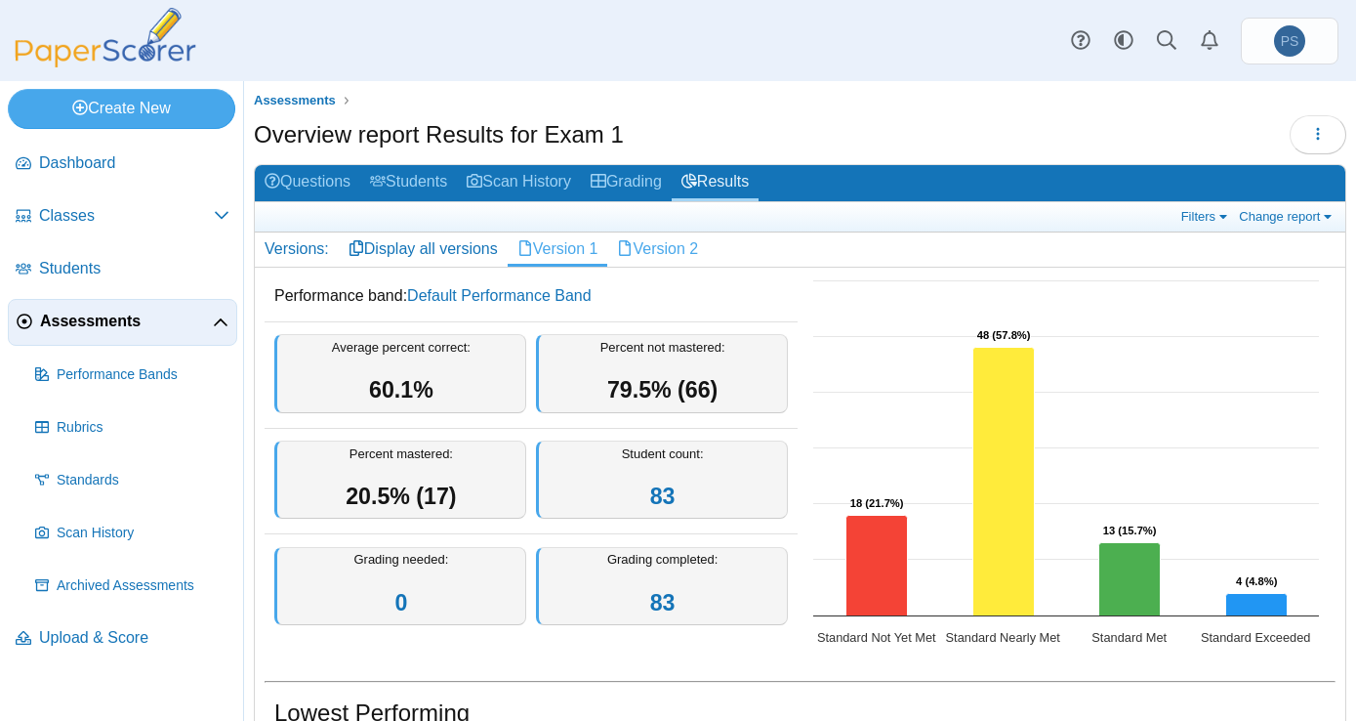
click at [689, 252] on link "Version 2" at bounding box center [657, 248] width 101 height 33
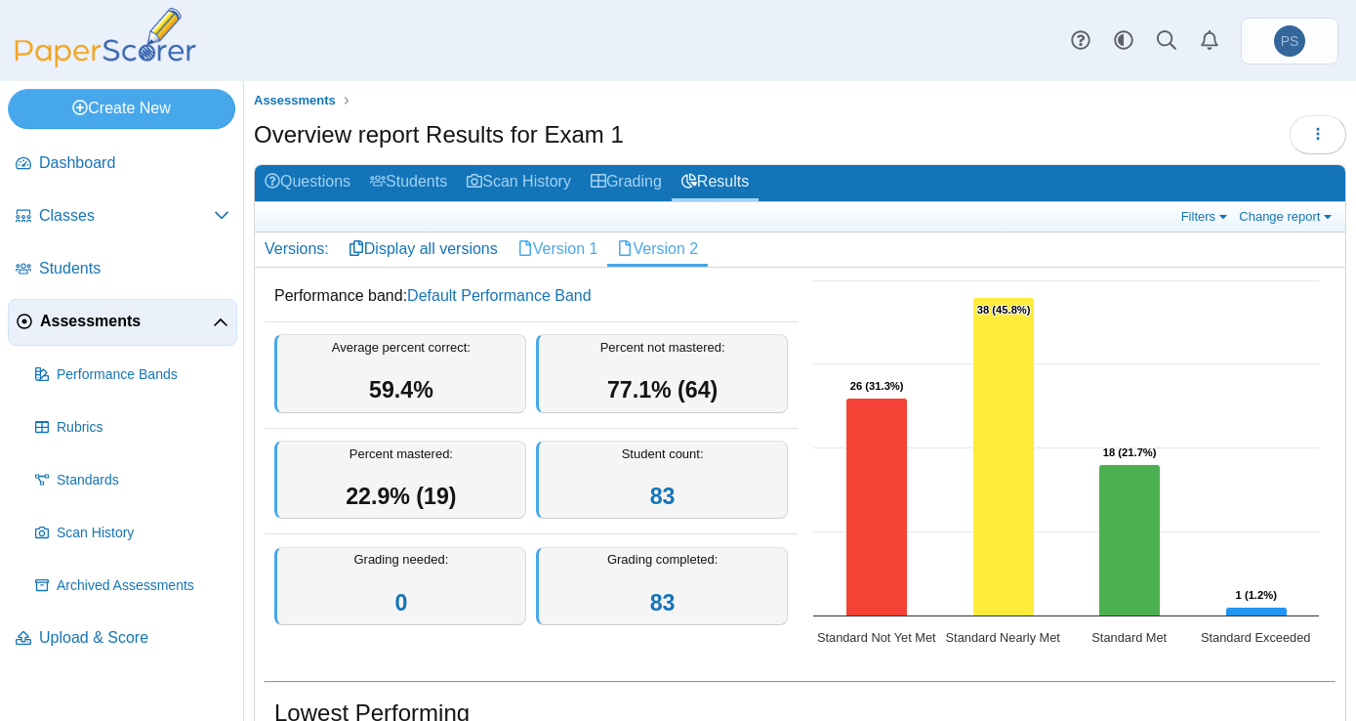
click at [559, 253] on link "Version 1" at bounding box center [558, 248] width 101 height 33
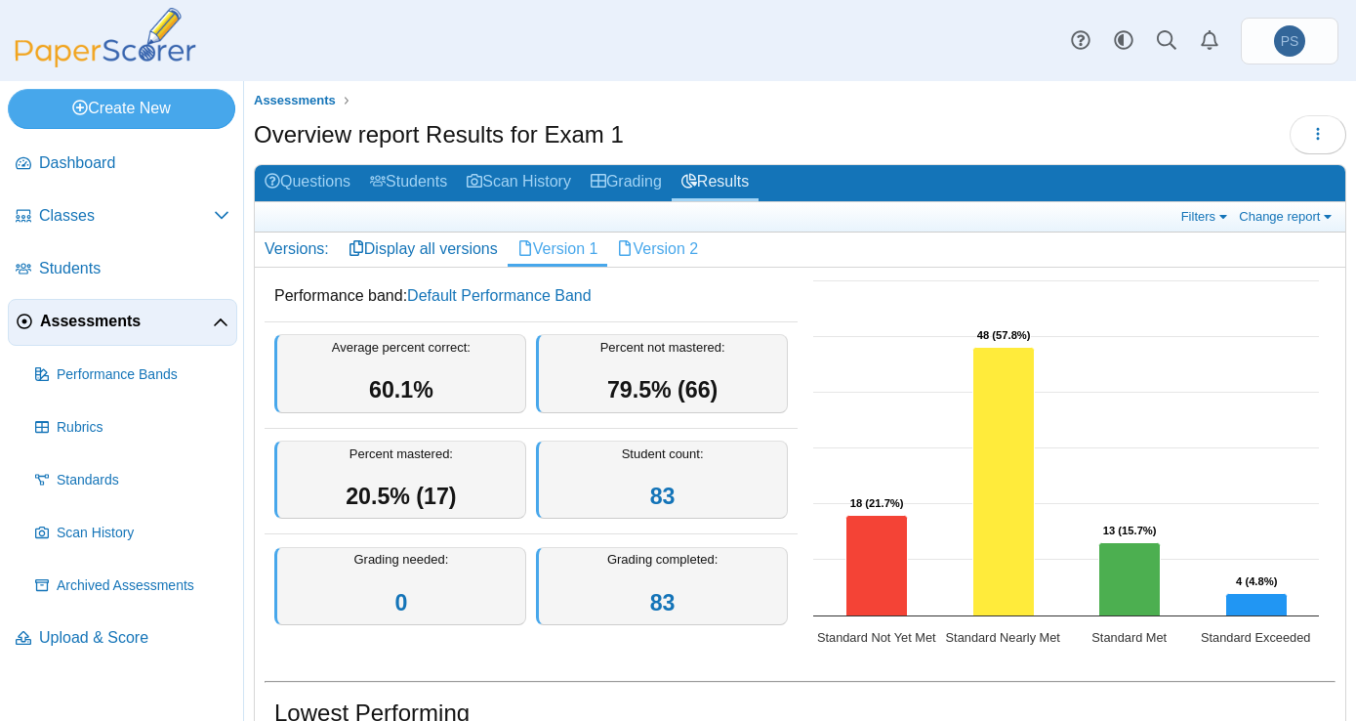
click at [688, 233] on link "Version 2" at bounding box center [657, 248] width 101 height 33
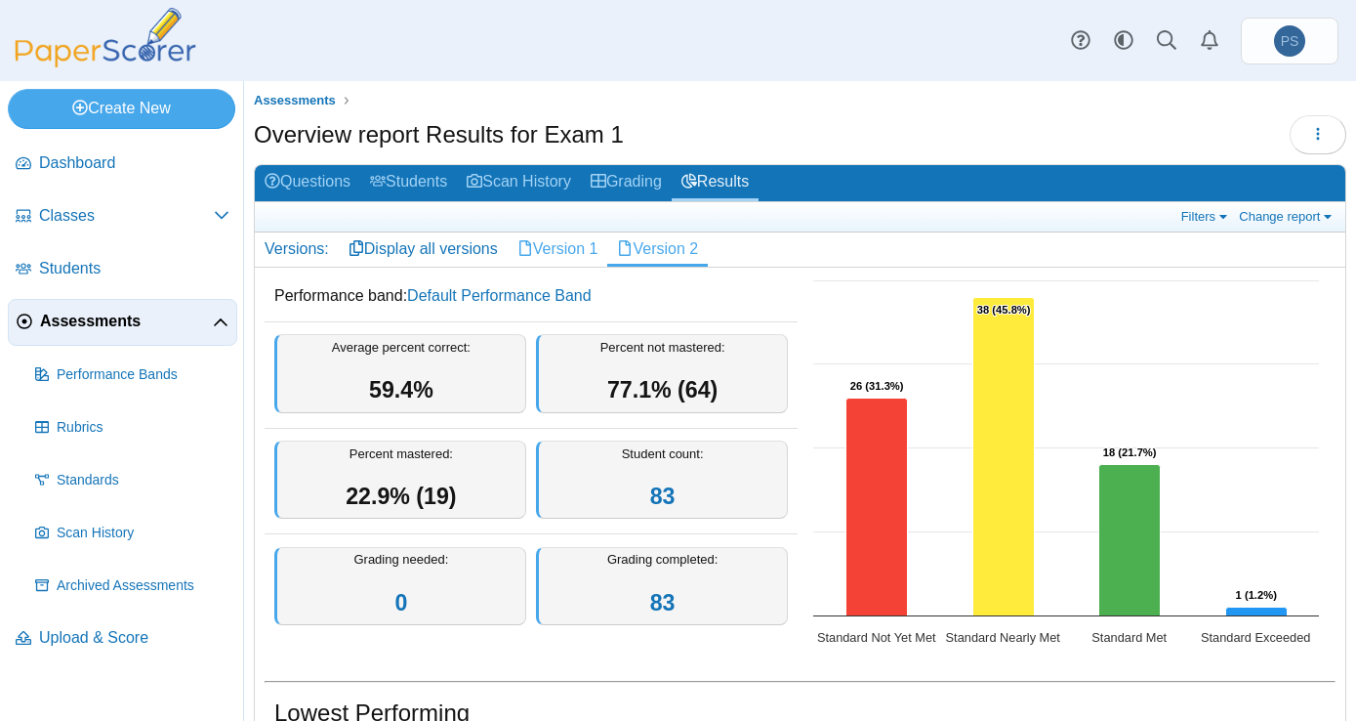
click at [575, 247] on link "Version 1" at bounding box center [558, 248] width 101 height 33
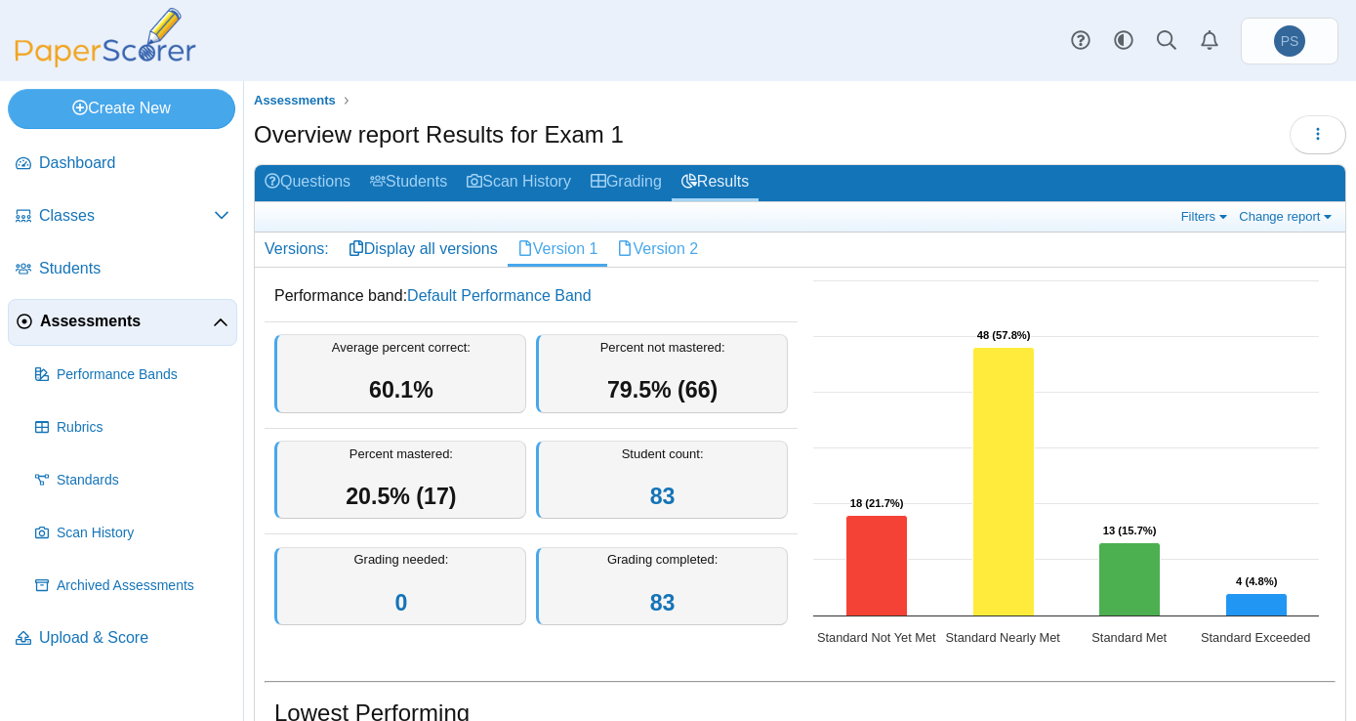
click at [647, 248] on link "Version 2" at bounding box center [657, 248] width 101 height 33
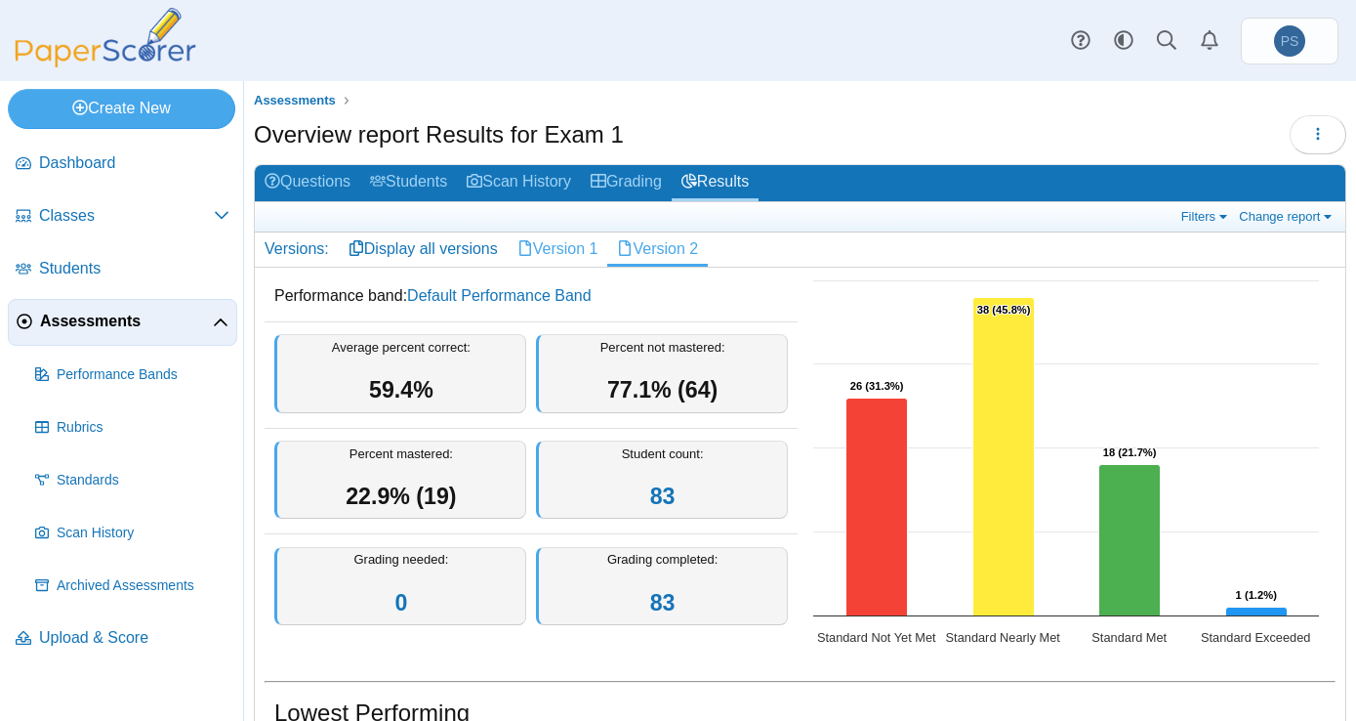
click at [545, 253] on link "Version 1" at bounding box center [558, 248] width 101 height 33
